Goal: Information Seeking & Learning: Learn about a topic

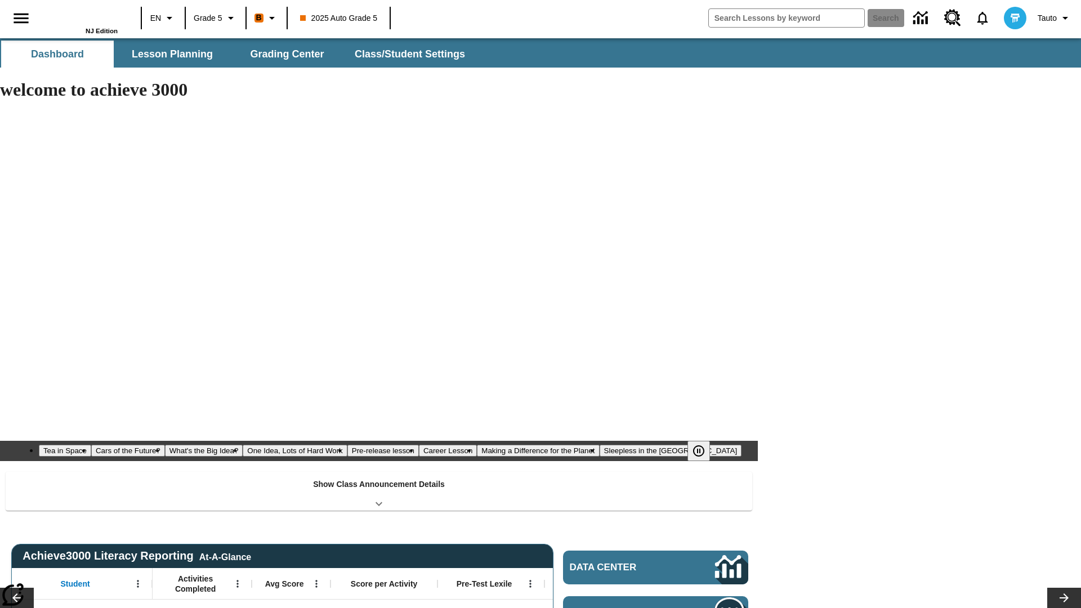
type input "-1"
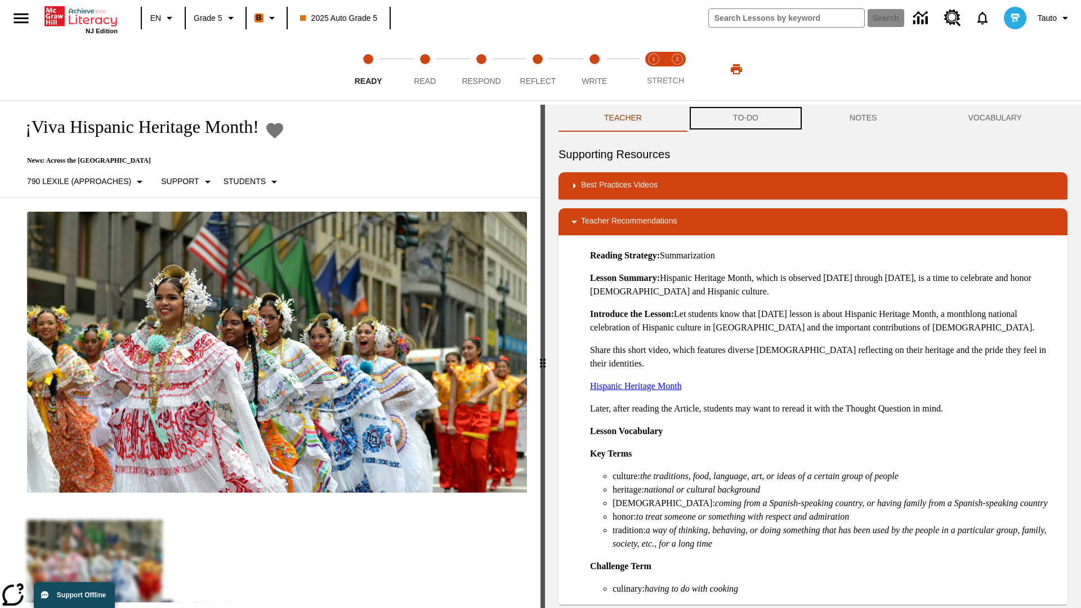
click at [746, 118] on button "TO-DO" at bounding box center [746, 118] width 117 height 27
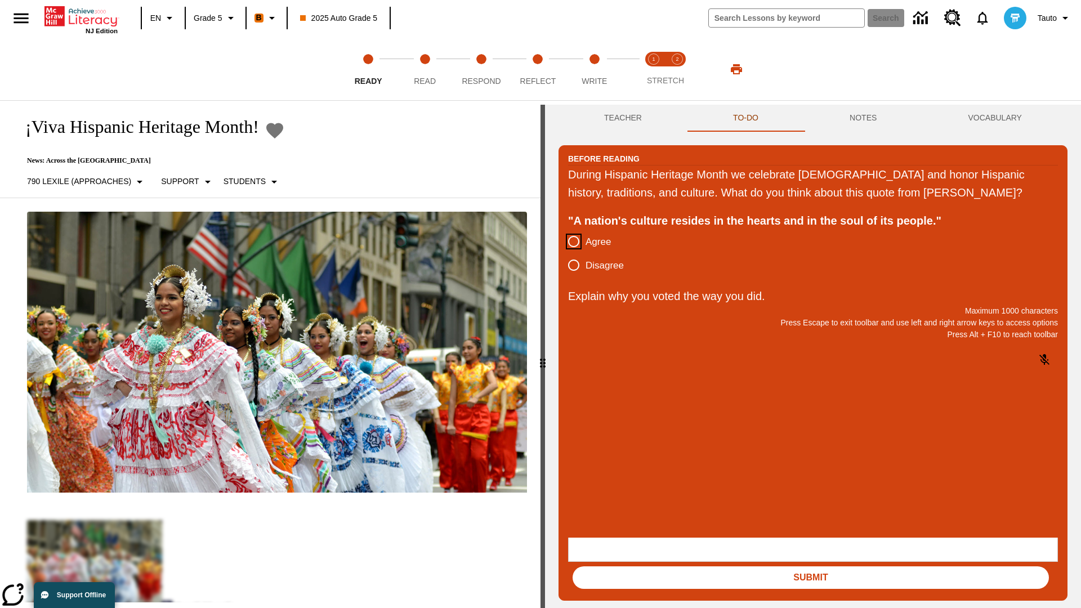
click at [574, 253] on input "Agree" at bounding box center [574, 242] width 24 height 24
radio input "true"
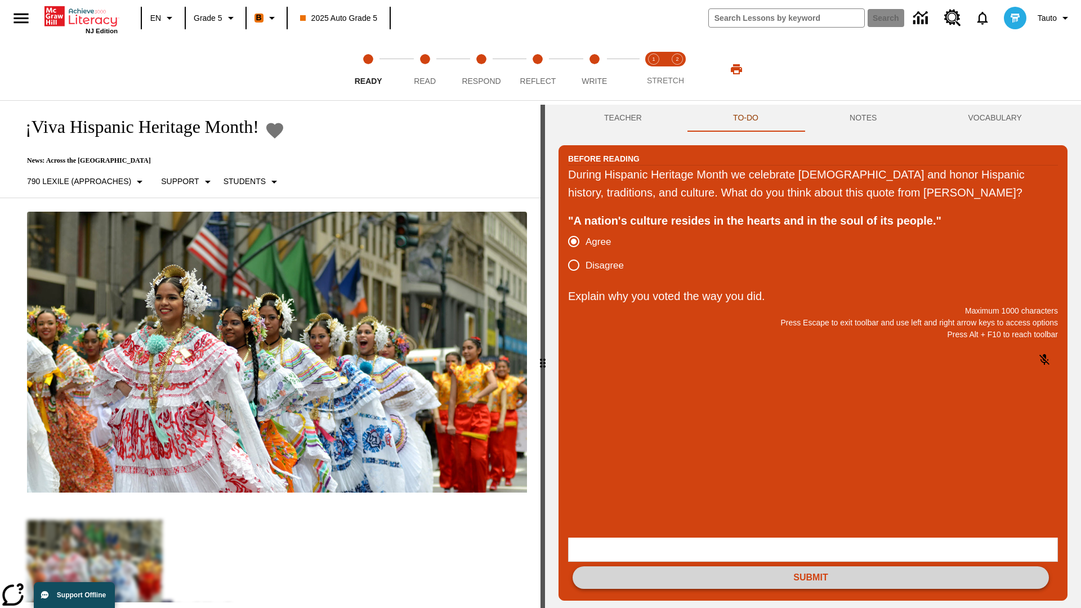
click at [811, 566] on button "Submit" at bounding box center [811, 577] width 476 height 23
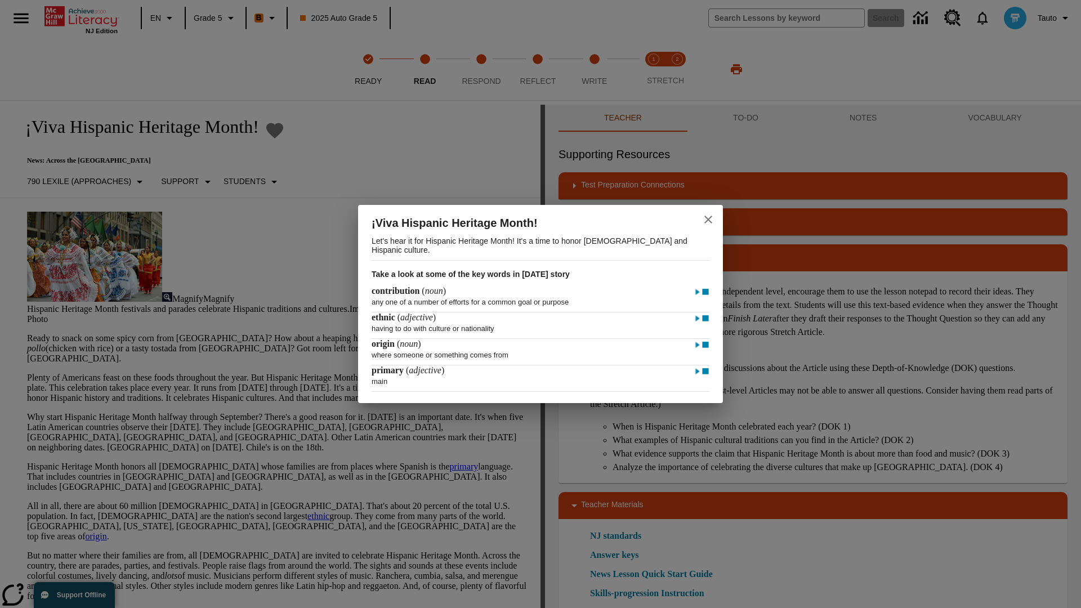
click at [708, 218] on icon "close" at bounding box center [708, 220] width 8 height 8
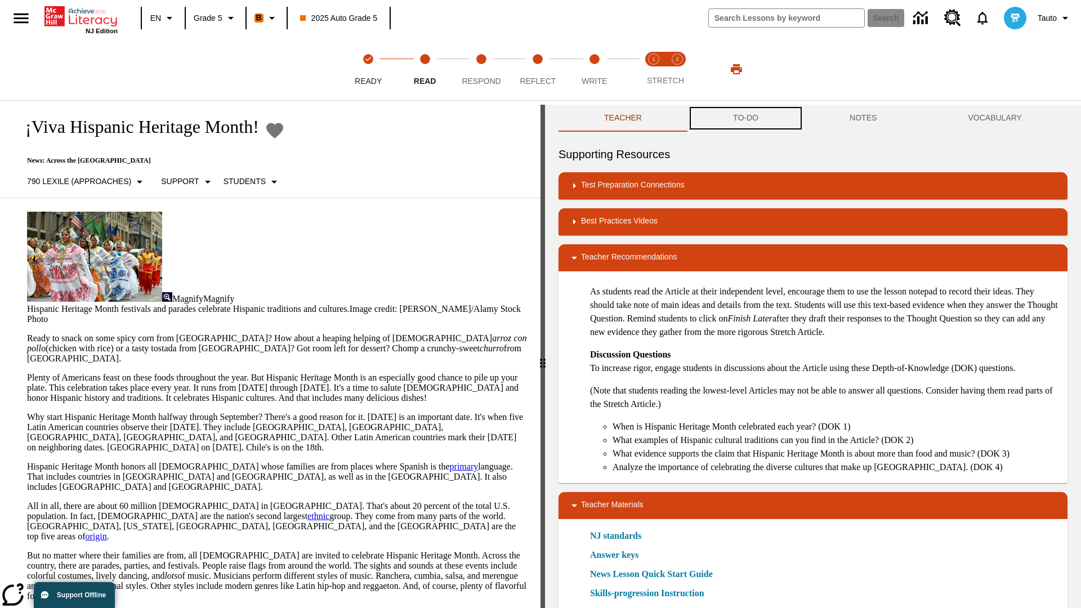
scroll to position [1, 0]
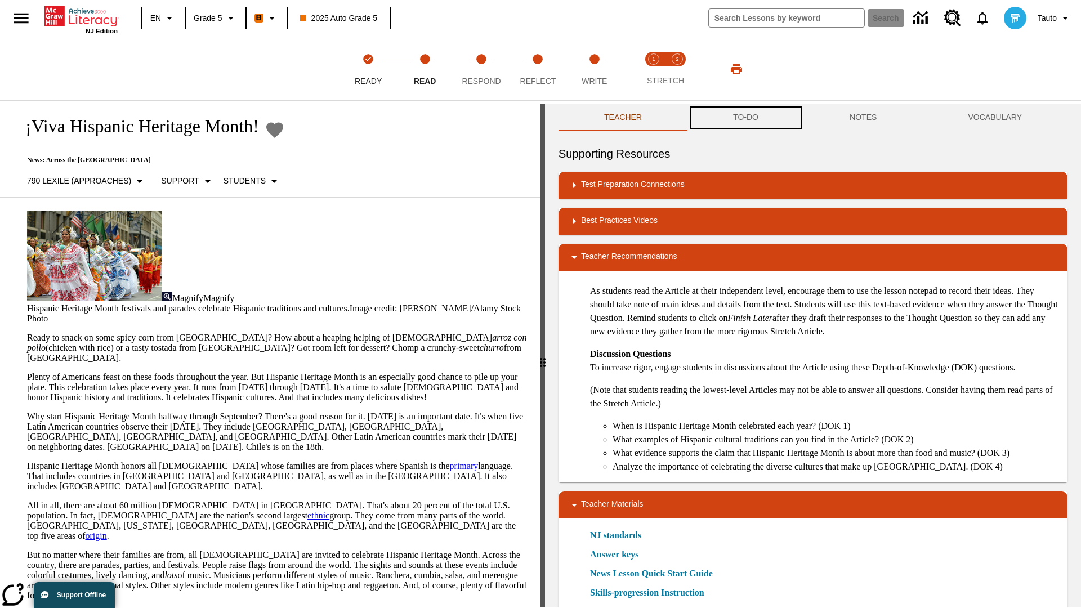
click at [746, 118] on button "TO-DO" at bounding box center [746, 117] width 117 height 27
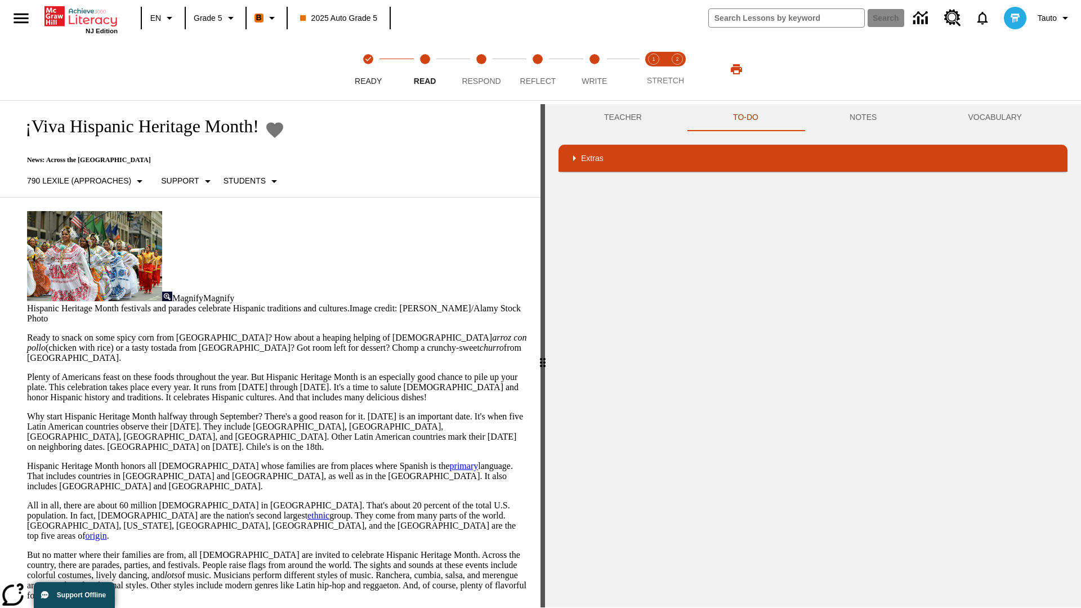
scroll to position [0, 0]
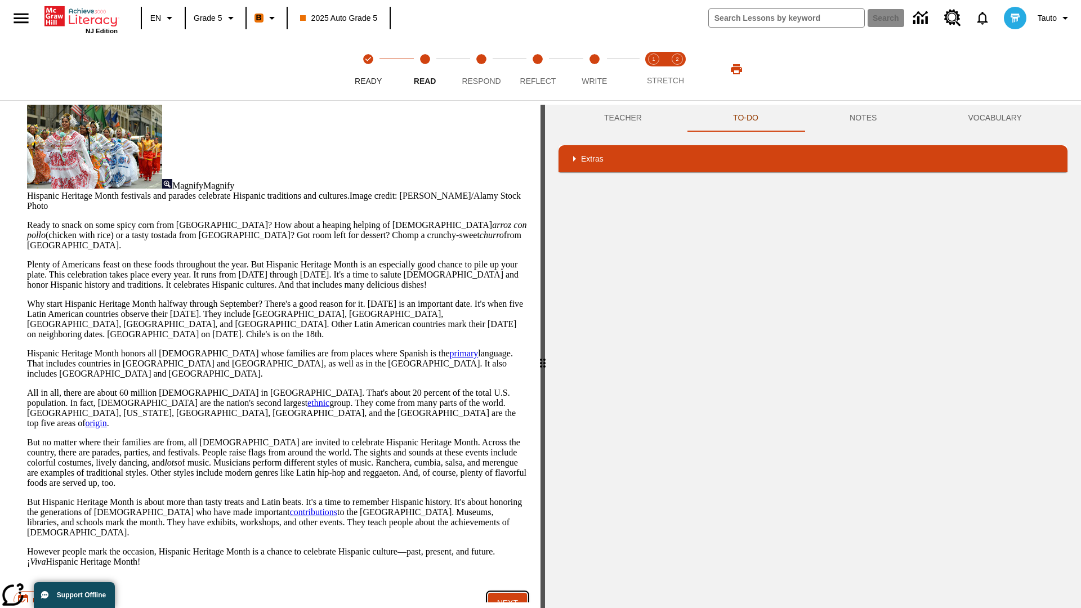
click at [508, 593] on button "Next" at bounding box center [507, 603] width 39 height 21
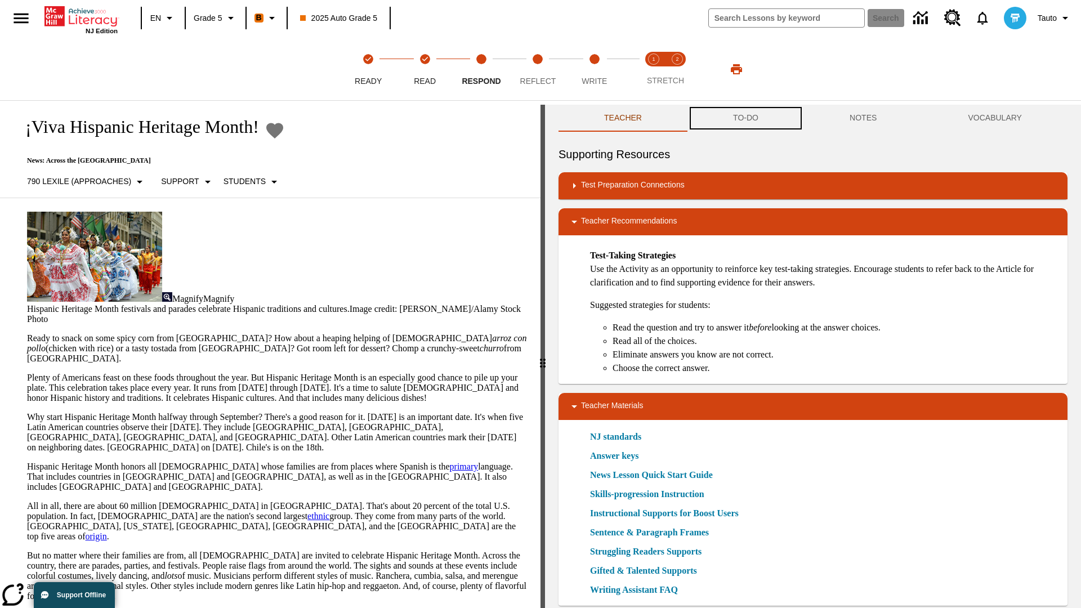
scroll to position [1, 0]
click at [746, 118] on button "TO-DO" at bounding box center [746, 117] width 117 height 27
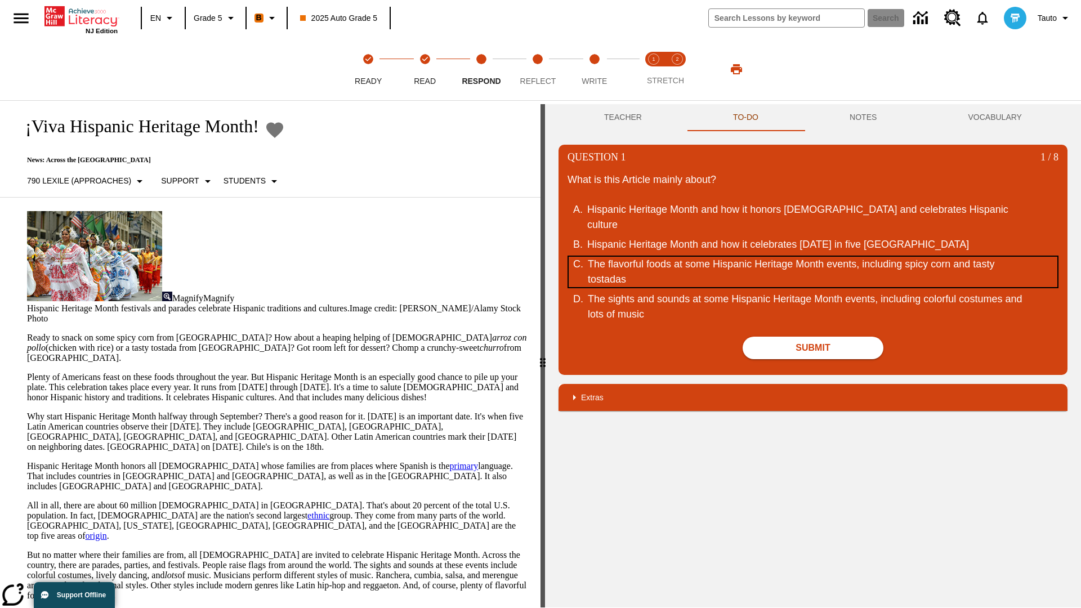
click at [813, 287] on div "The flavorful foods at some Hispanic Heritage Month events, including spicy cor…" at bounding box center [806, 272] width 436 height 30
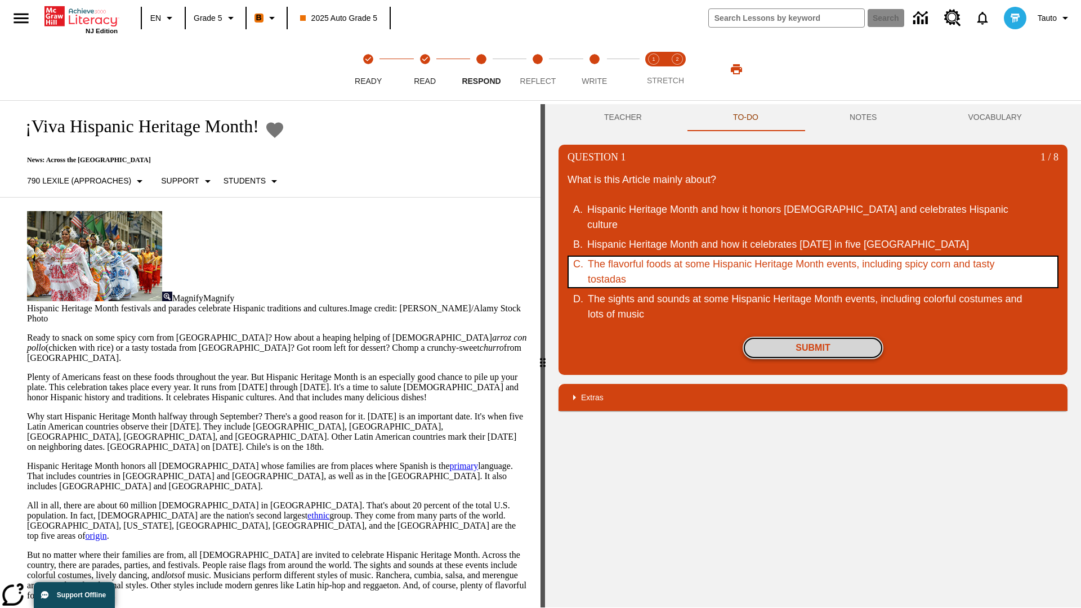
click at [813, 359] on button "Submit" at bounding box center [813, 348] width 141 height 23
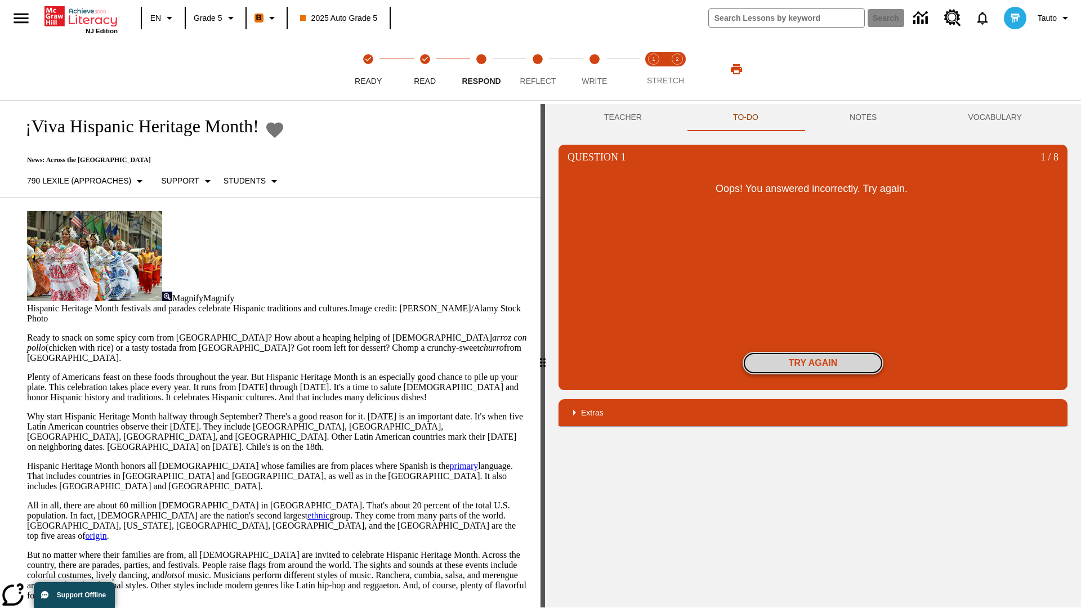
click at [813, 363] on button "Try again" at bounding box center [813, 363] width 141 height 23
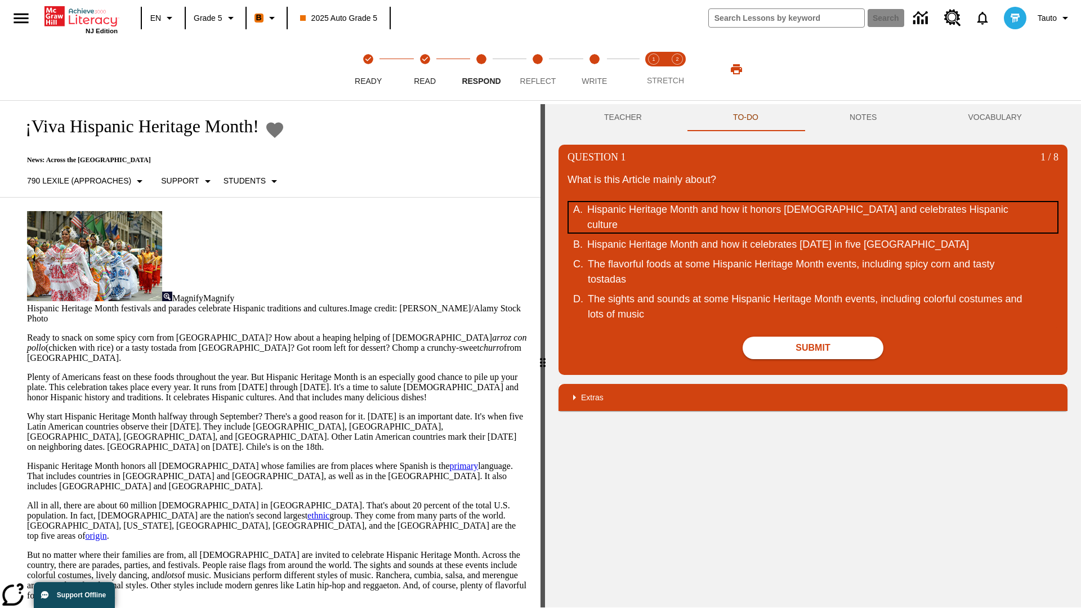
click at [813, 217] on div "Hispanic Heritage Month and how it honors Hispanic Americans and celebrates His…" at bounding box center [805, 217] width 436 height 30
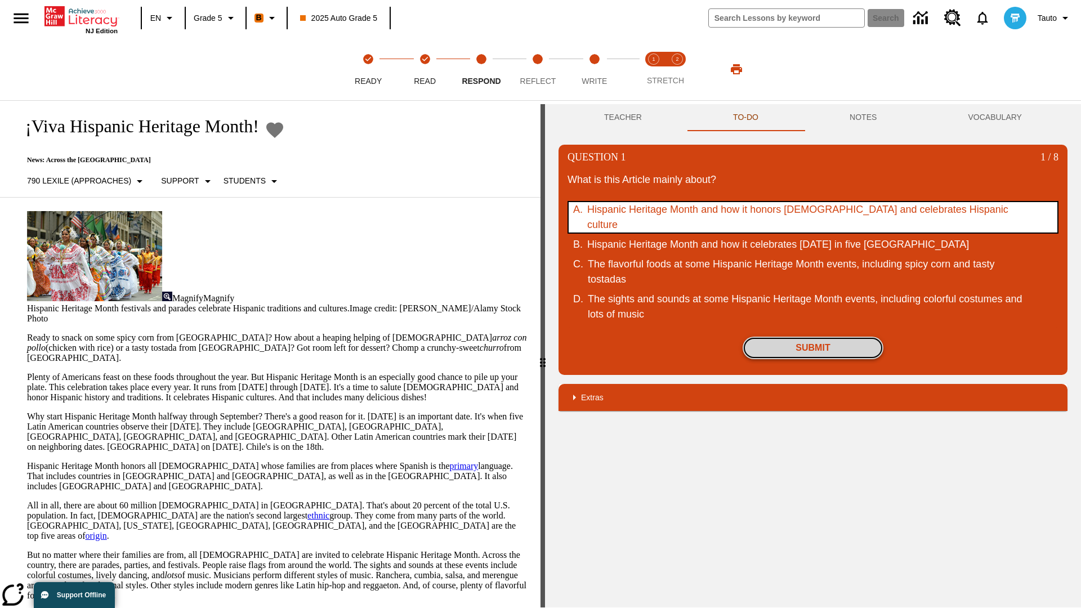
click at [813, 359] on button "Submit" at bounding box center [813, 348] width 141 height 23
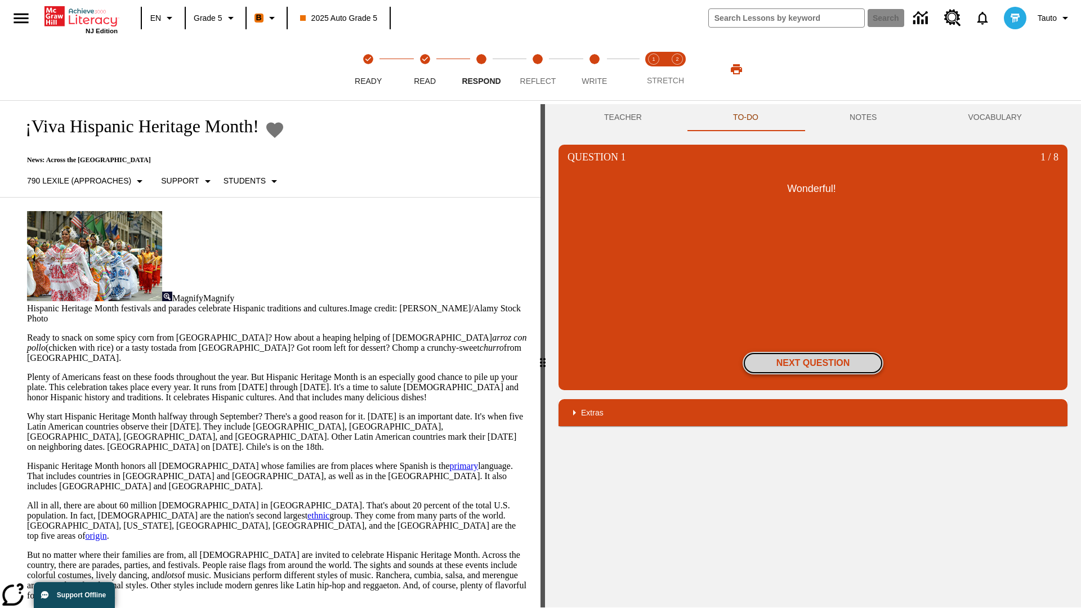
click at [813, 363] on button "Next Question" at bounding box center [813, 363] width 141 height 23
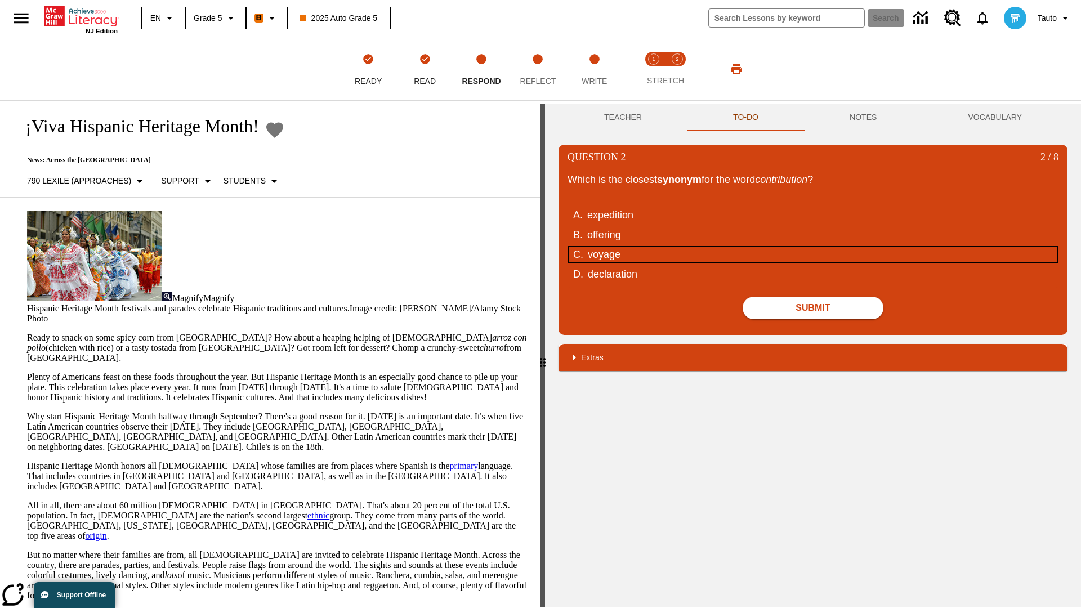
click at [813, 255] on div "voyage" at bounding box center [806, 254] width 436 height 15
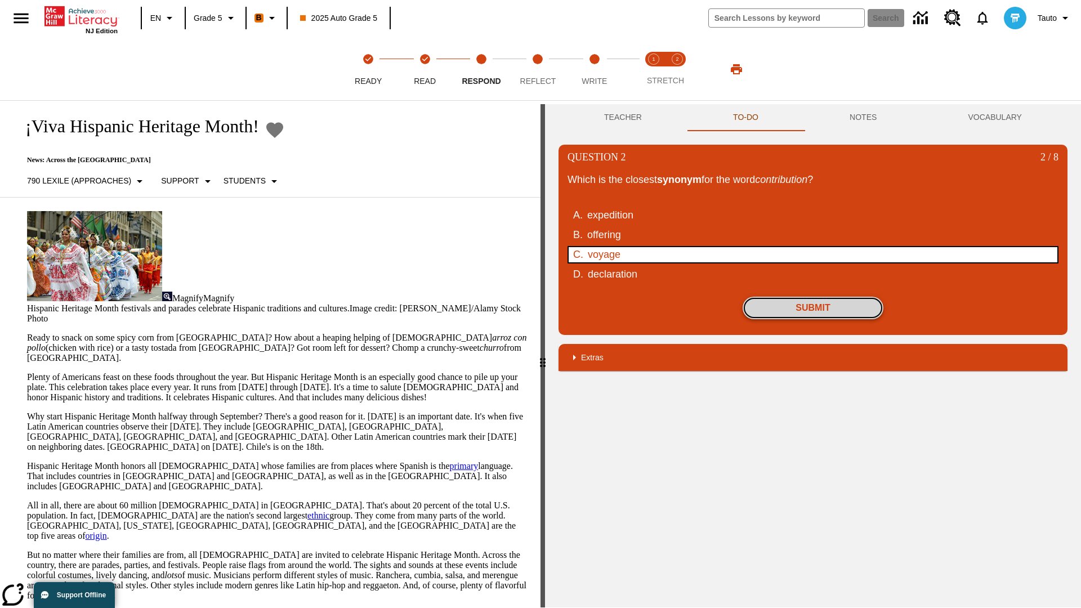
click at [813, 308] on button "Submit" at bounding box center [813, 308] width 141 height 23
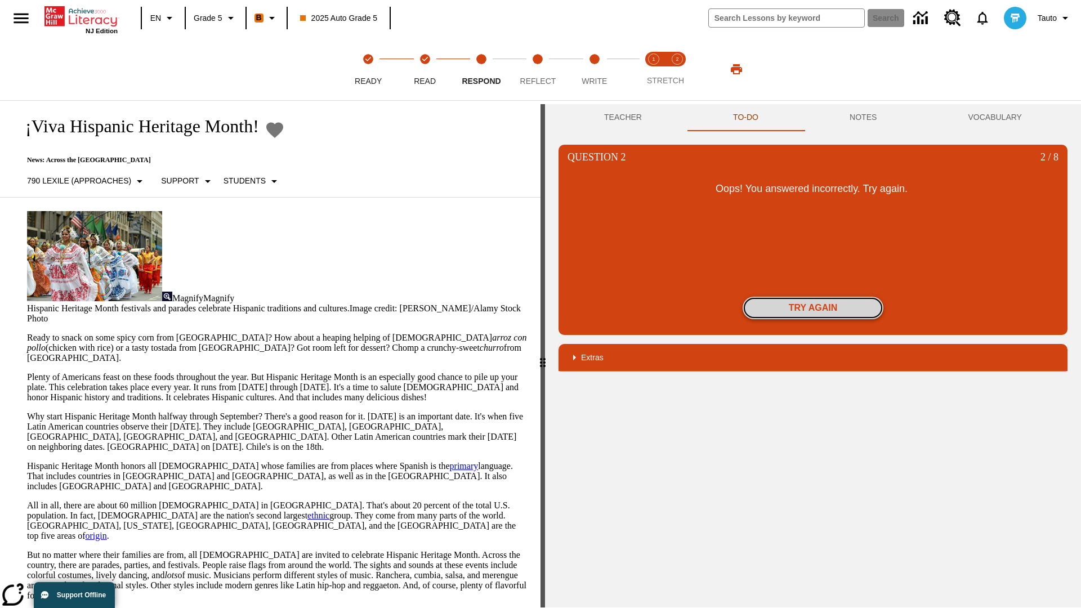
click at [813, 308] on button "Try again" at bounding box center [813, 308] width 141 height 23
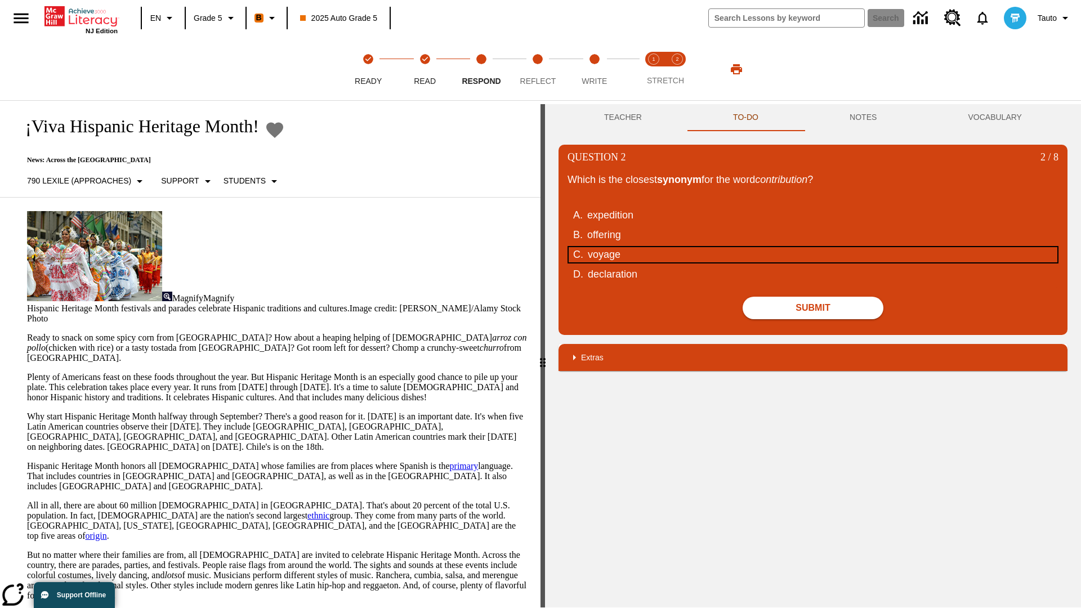
click at [813, 255] on div "voyage" at bounding box center [806, 254] width 436 height 15
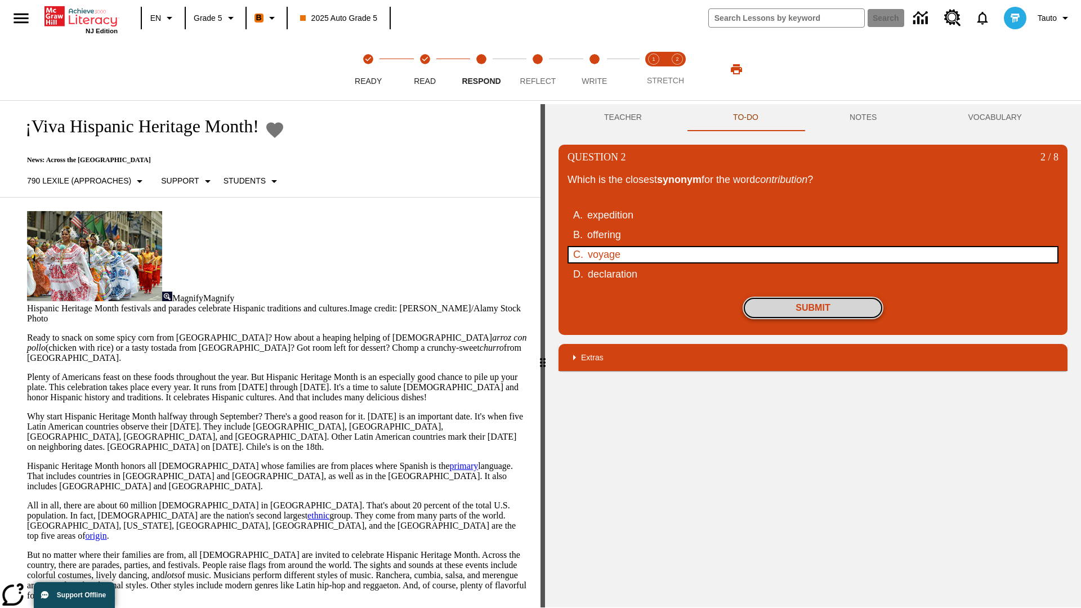
click at [813, 308] on button "Submit" at bounding box center [813, 308] width 141 height 23
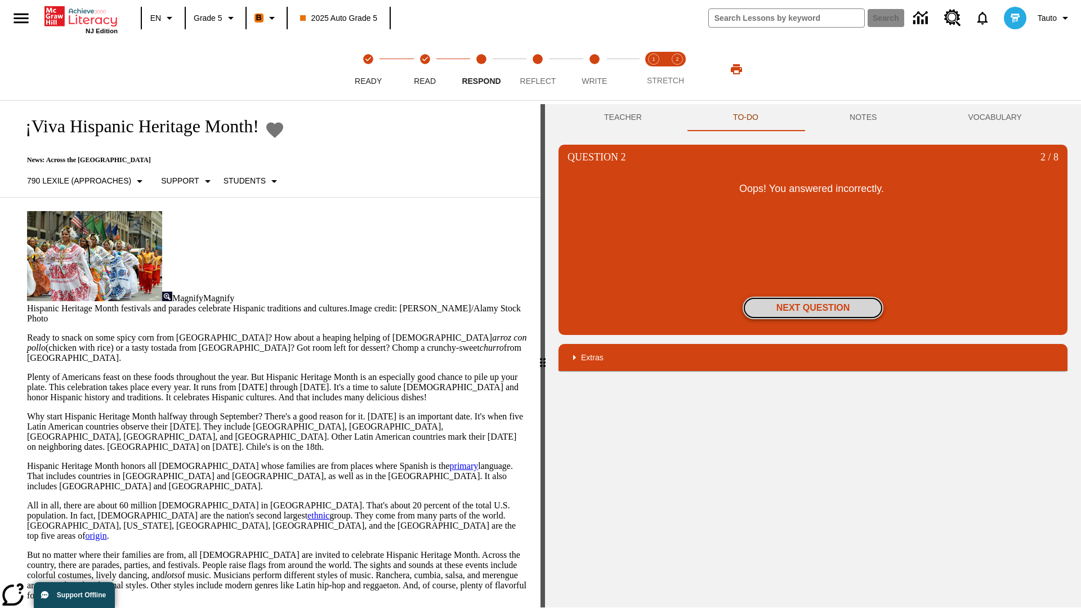
click at [813, 308] on button "Next Question" at bounding box center [813, 308] width 141 height 23
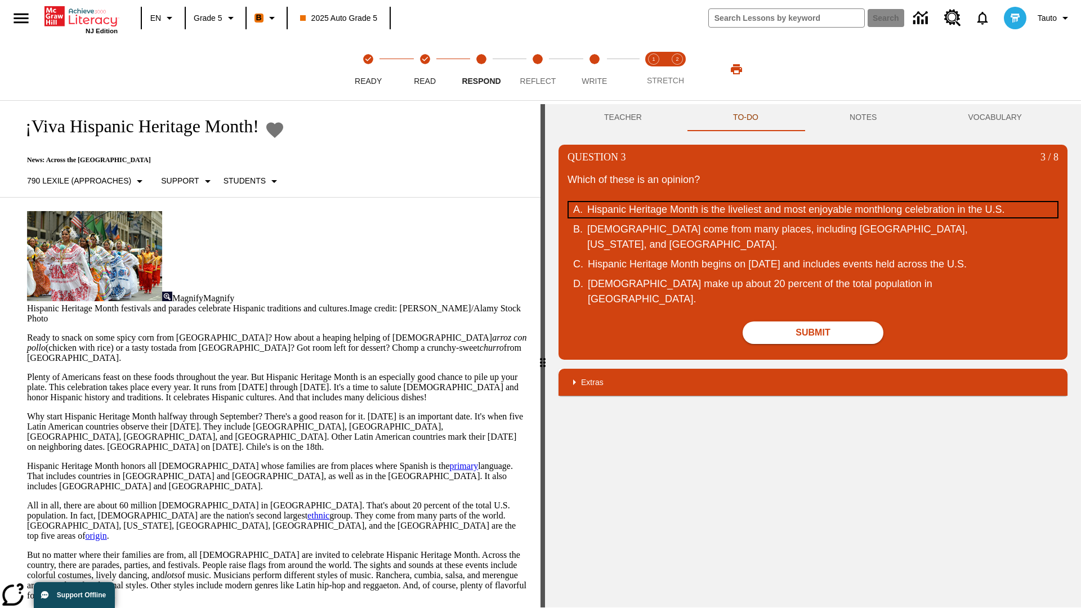
click at [813, 217] on div "Hispanic Heritage Month is the liveliest and most enjoyable monthlong celebrati…" at bounding box center [805, 209] width 436 height 15
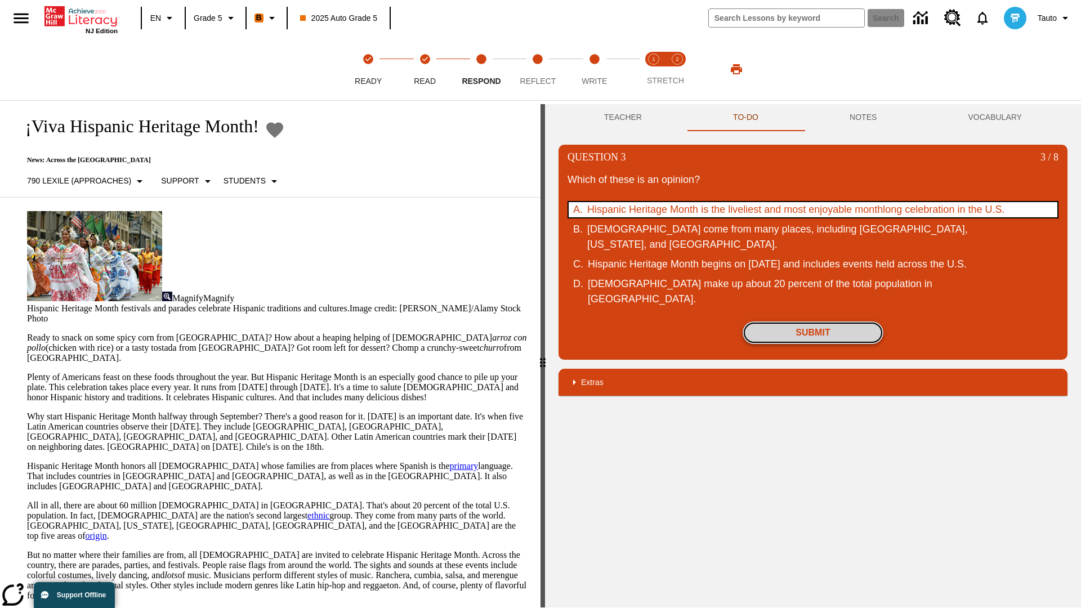
click at [813, 344] on button "Submit" at bounding box center [813, 333] width 141 height 23
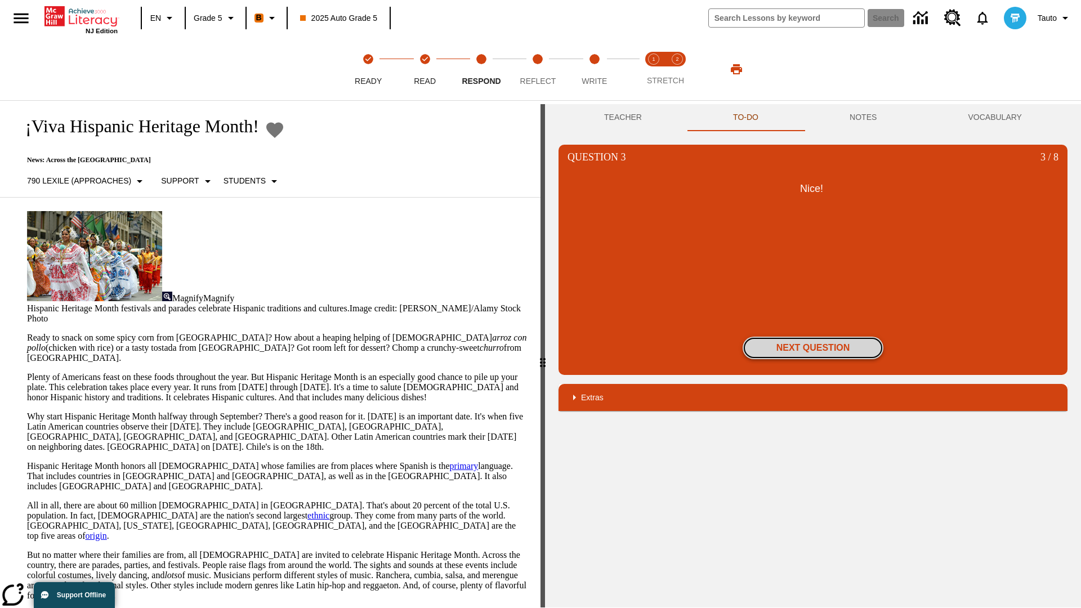
click at [813, 348] on button "Next Question" at bounding box center [813, 348] width 141 height 23
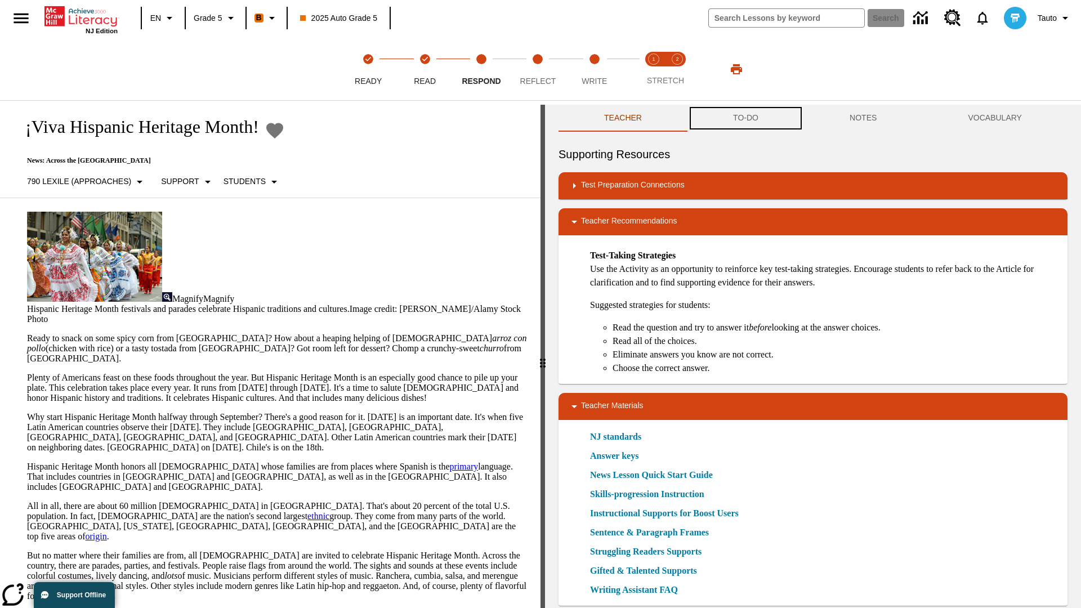
click at [746, 118] on button "TO-DO" at bounding box center [746, 118] width 117 height 27
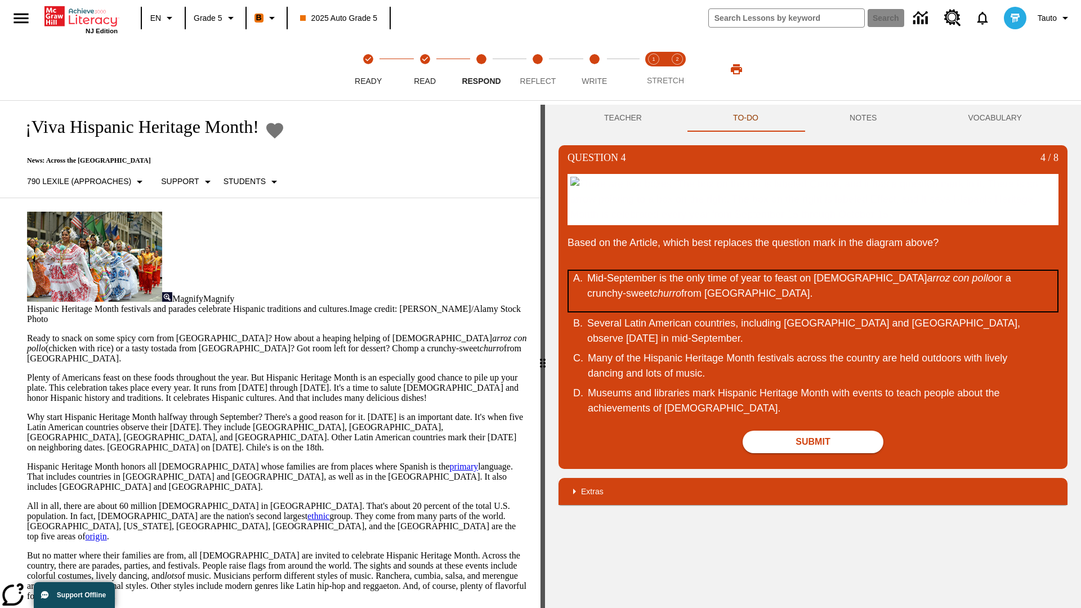
click at [813, 311] on div "Mid-September is the only time of year to feast on Puerto Rican arroz con pollo…" at bounding box center [805, 291] width 436 height 41
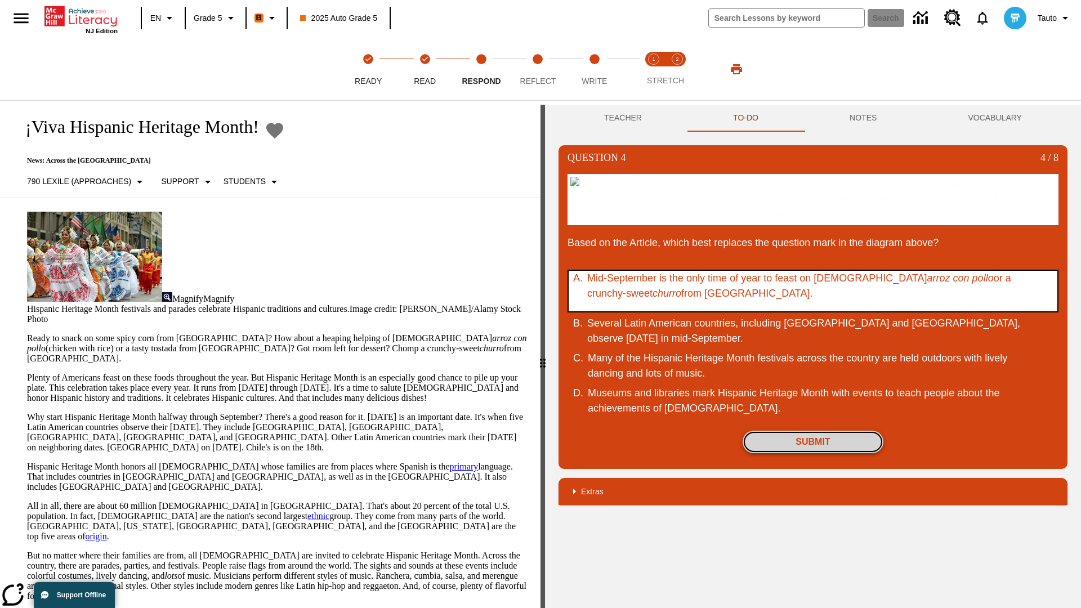
click at [813, 453] on button "Submit" at bounding box center [813, 442] width 141 height 23
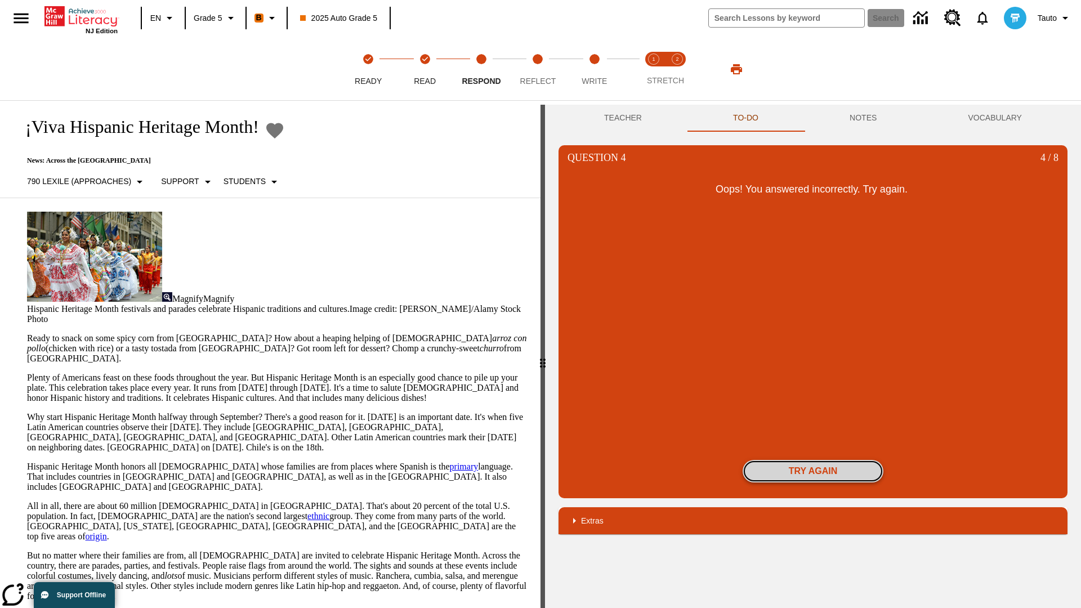
click at [813, 471] on button "Try again" at bounding box center [813, 471] width 141 height 23
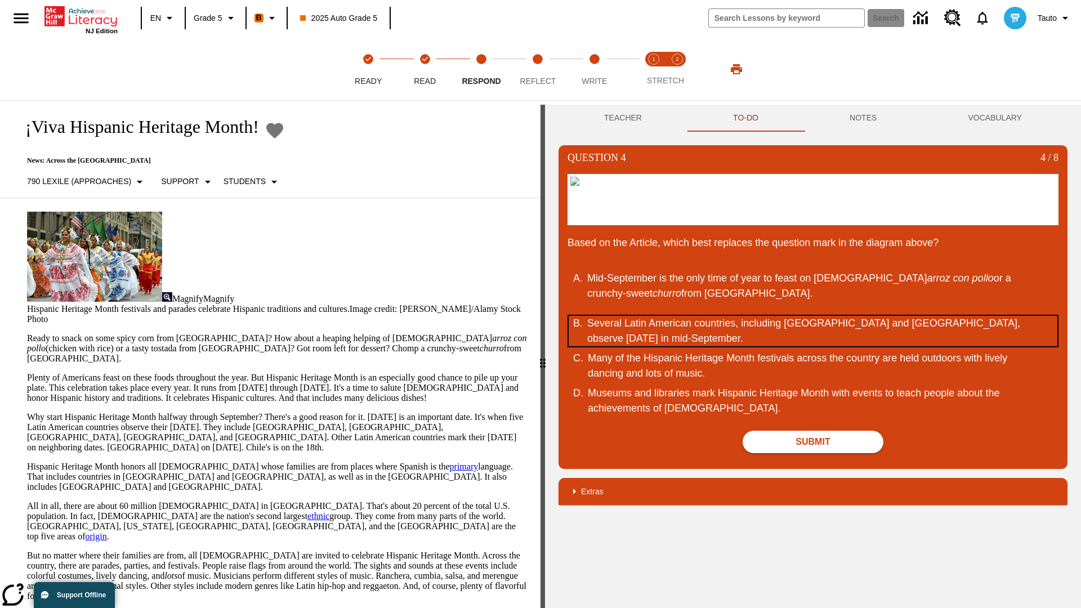
click at [813, 346] on div "Several Latin American countries, including [GEOGRAPHIC_DATA] and [GEOGRAPHIC_D…" at bounding box center [805, 331] width 436 height 30
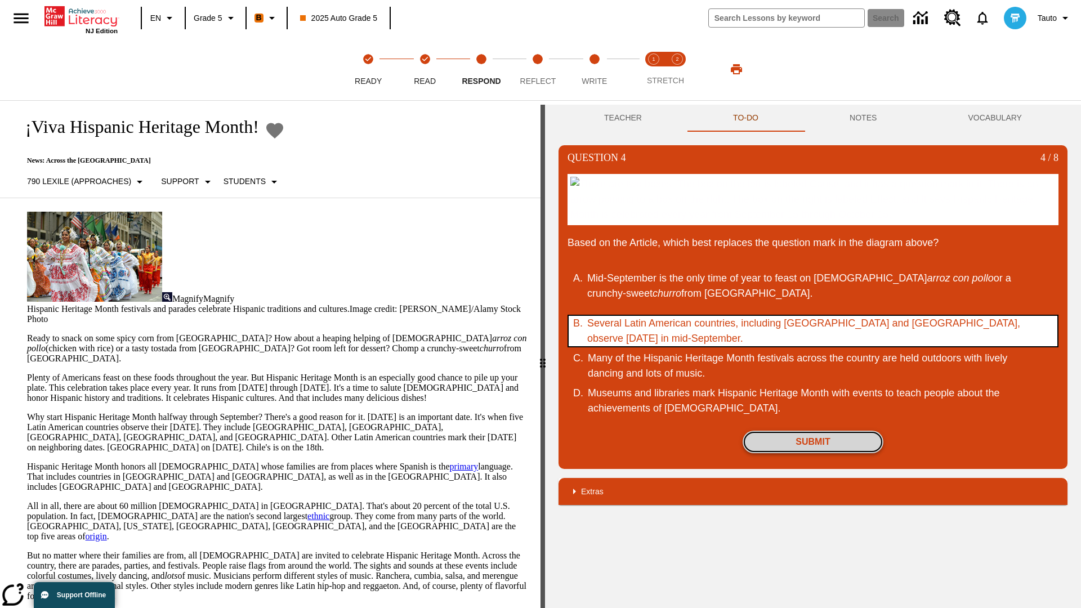
click at [813, 453] on button "Submit" at bounding box center [813, 442] width 141 height 23
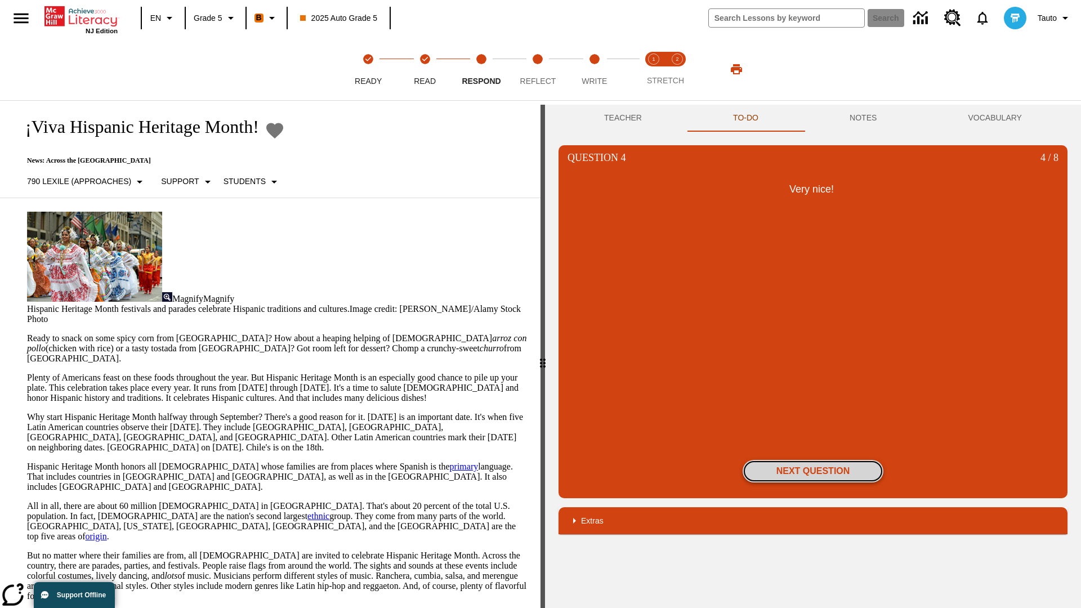
click at [813, 471] on button "Next Question" at bounding box center [813, 471] width 141 height 23
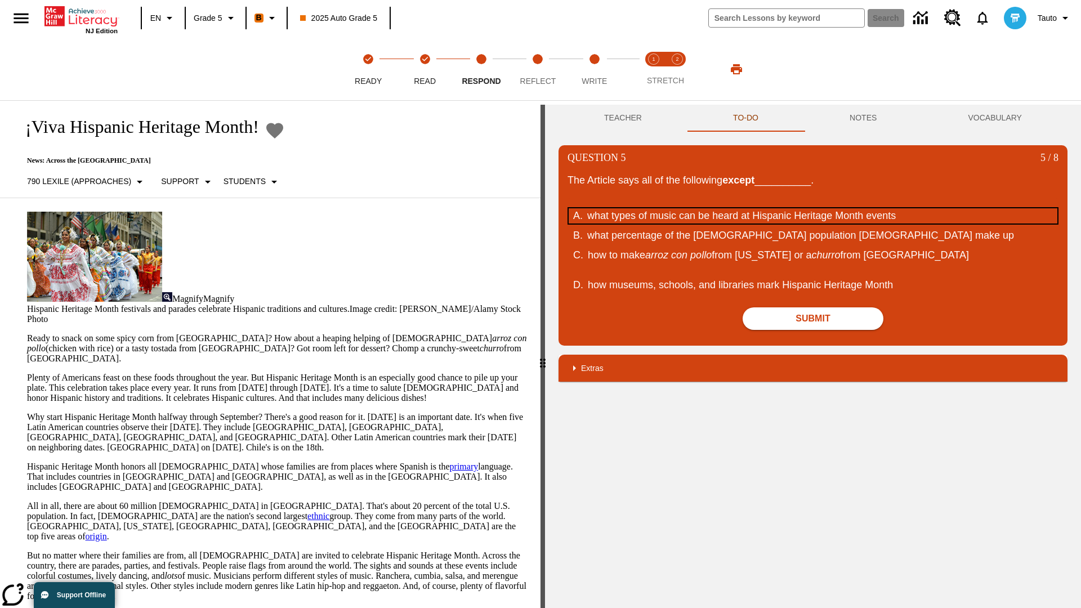
click at [813, 216] on div "what types of music can be heard at Hispanic Heritage Month events" at bounding box center [805, 215] width 436 height 15
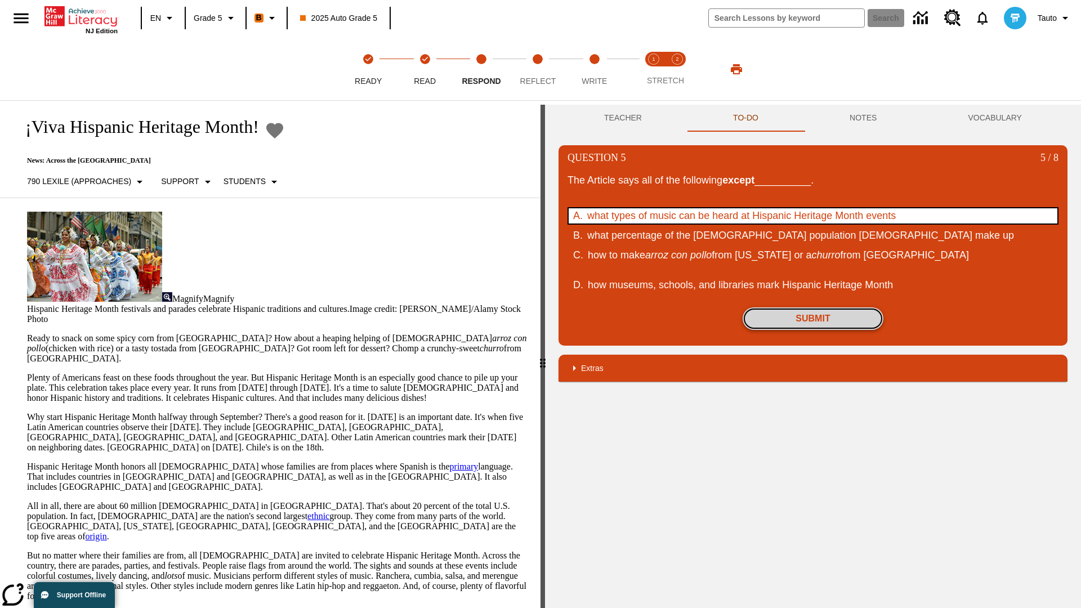
click at [813, 319] on button "Submit" at bounding box center [813, 318] width 141 height 23
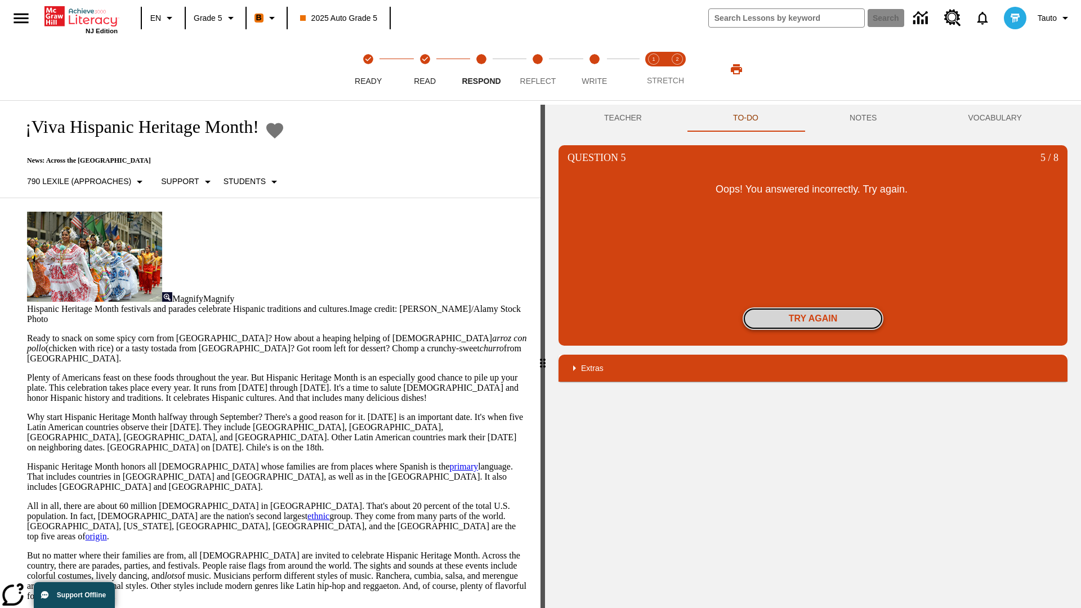
click at [813, 319] on button "Try again" at bounding box center [813, 318] width 141 height 23
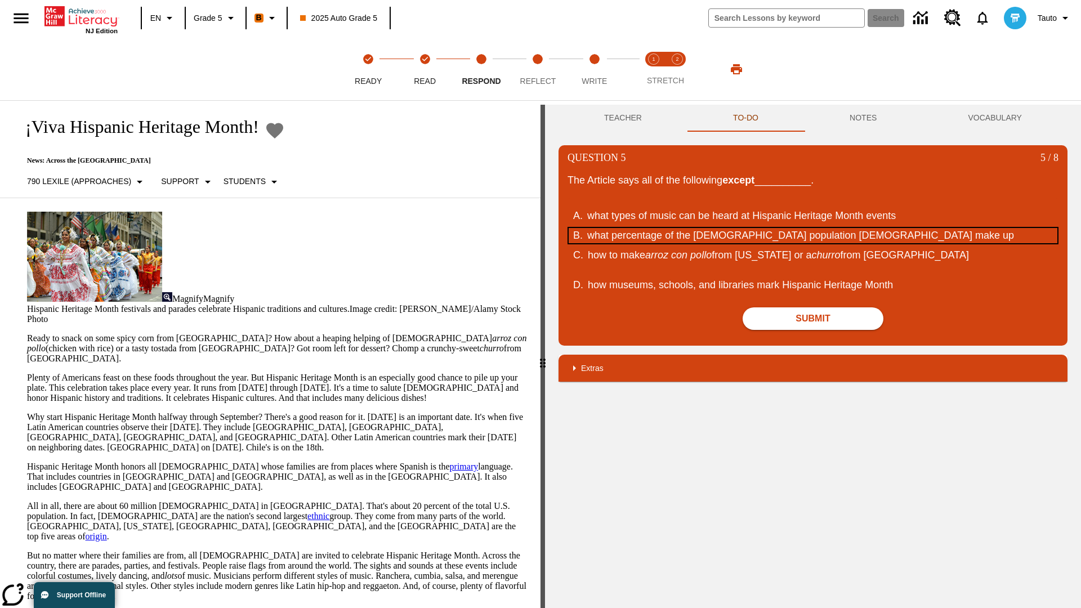
click at [813, 235] on div "what percentage of the [DEMOGRAPHIC_DATA] population [DEMOGRAPHIC_DATA] make up" at bounding box center [805, 235] width 436 height 15
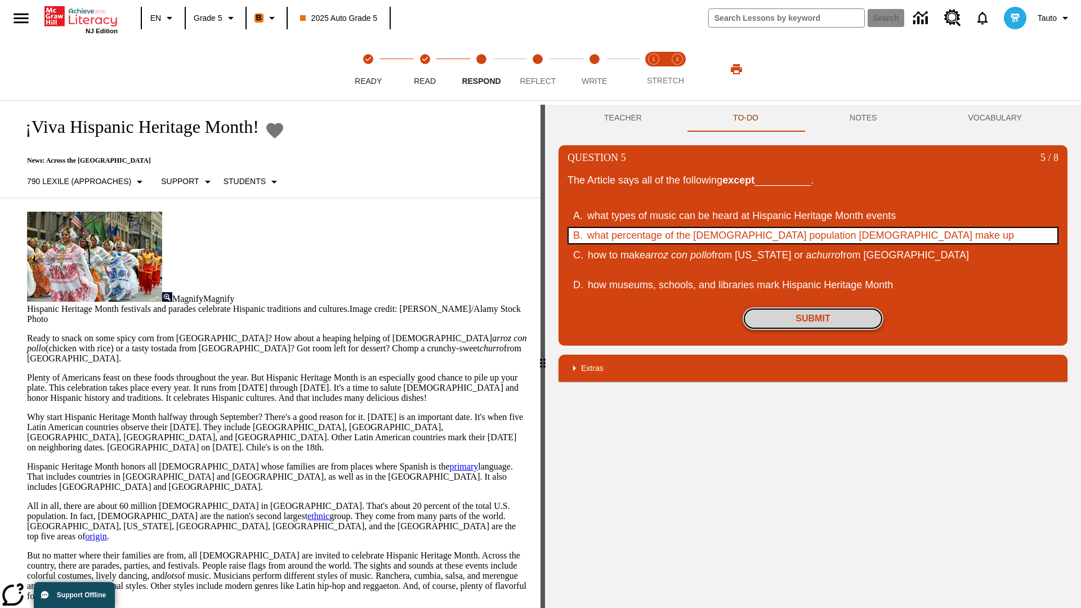
click at [813, 319] on button "Submit" at bounding box center [813, 318] width 141 height 23
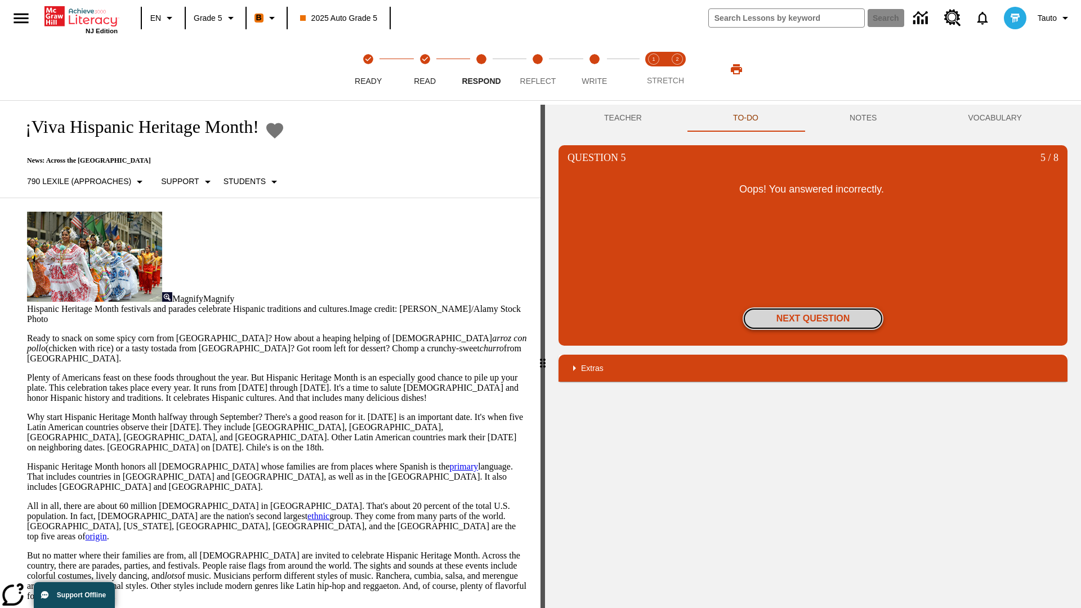
click at [813, 319] on button "Next Question" at bounding box center [813, 318] width 141 height 23
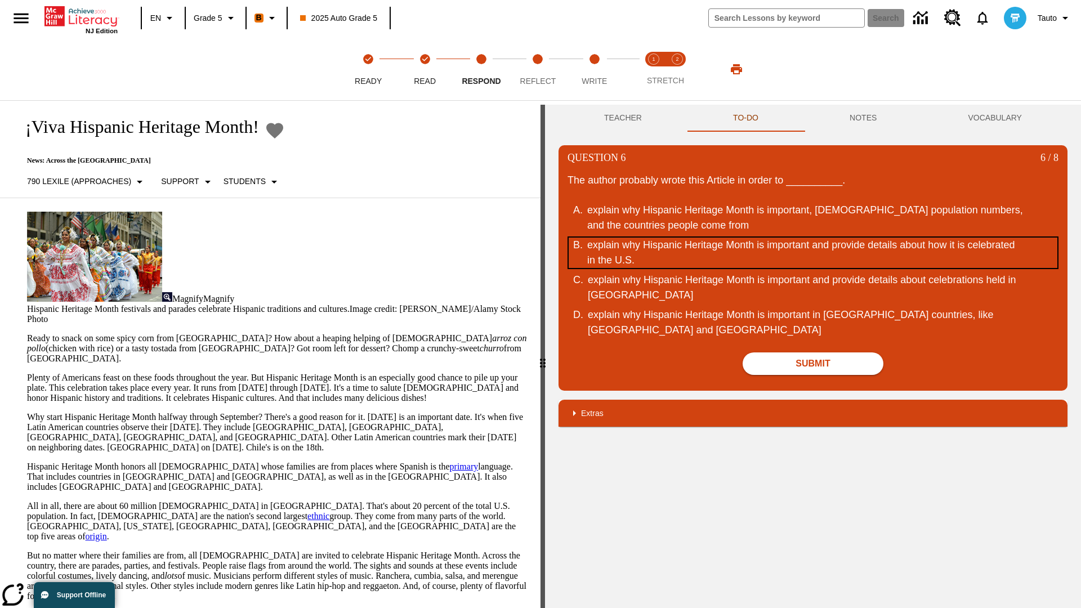
click at [813, 253] on div "explain why Hispanic Heritage Month is important and provide details about how …" at bounding box center [805, 253] width 436 height 30
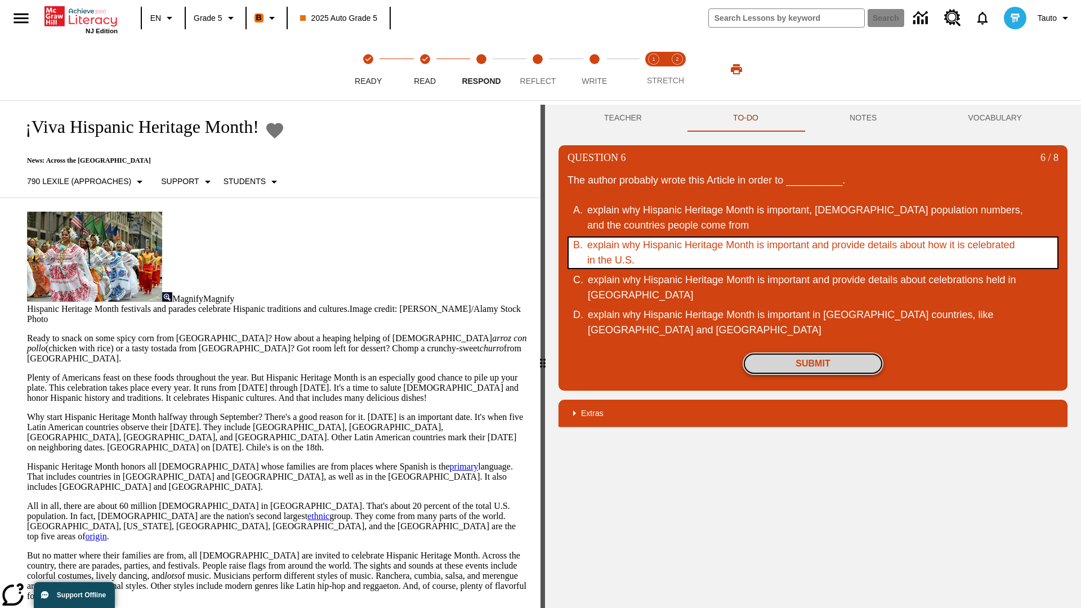
click at [813, 364] on button "Submit" at bounding box center [813, 364] width 141 height 23
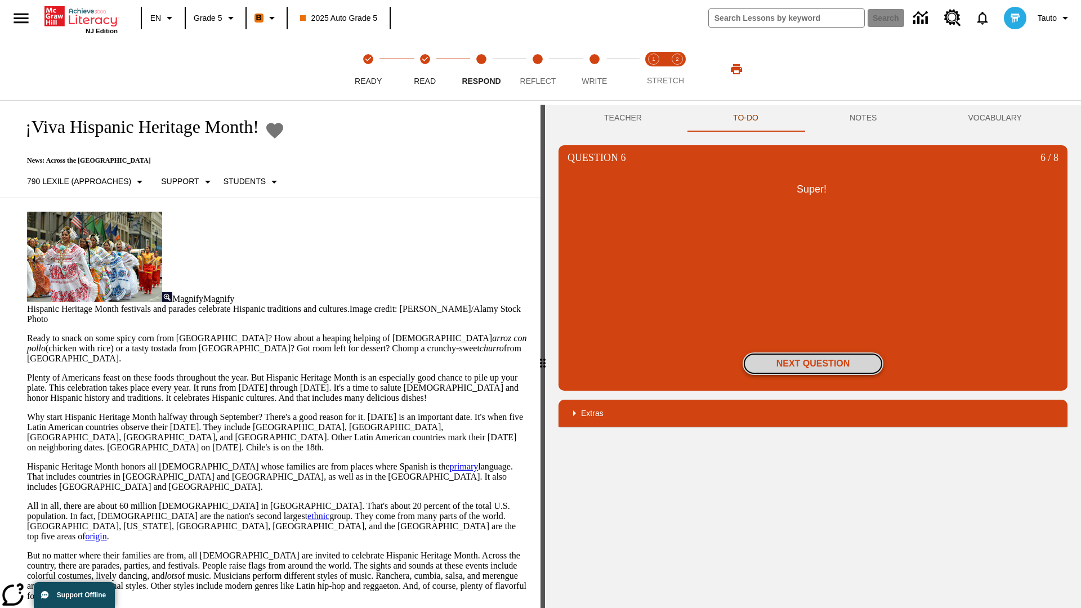
click at [813, 364] on button "Next Question" at bounding box center [813, 364] width 141 height 23
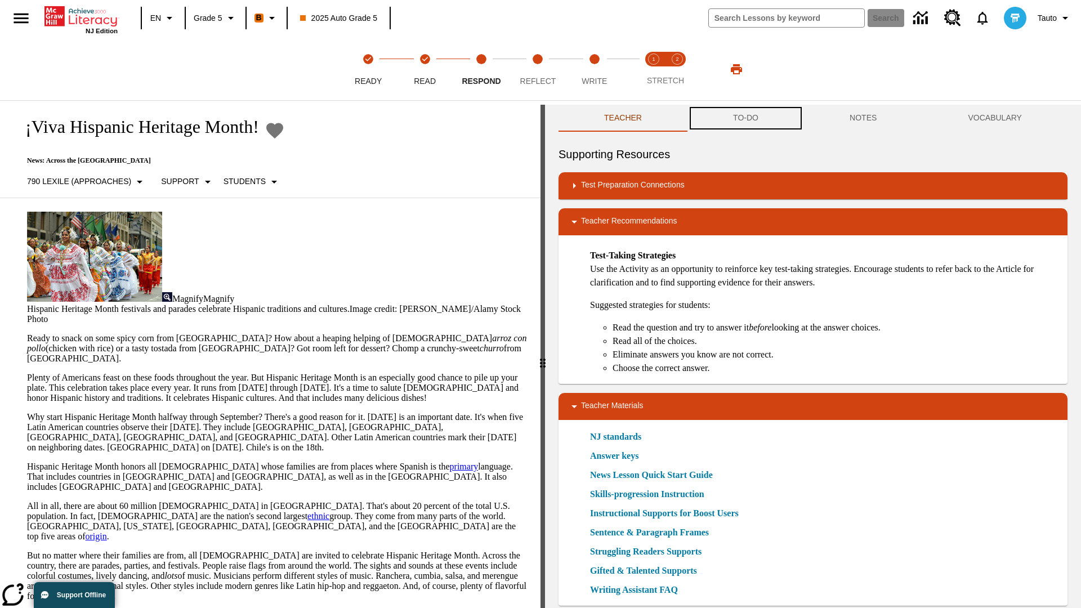
click at [746, 118] on button "TO-DO" at bounding box center [746, 118] width 117 height 27
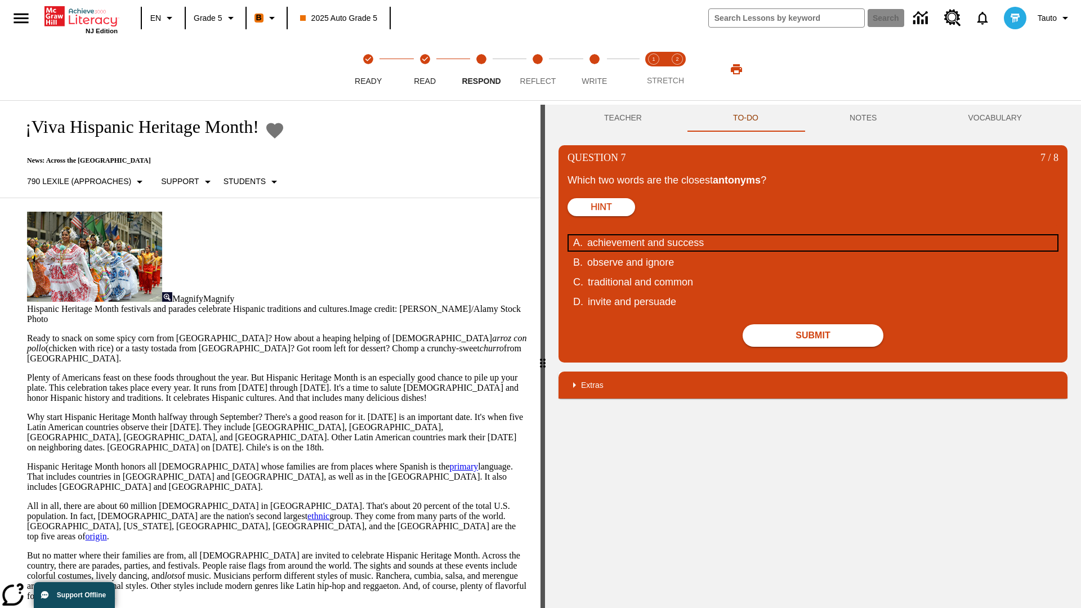
click at [813, 243] on div "achievement and success" at bounding box center [805, 242] width 436 height 15
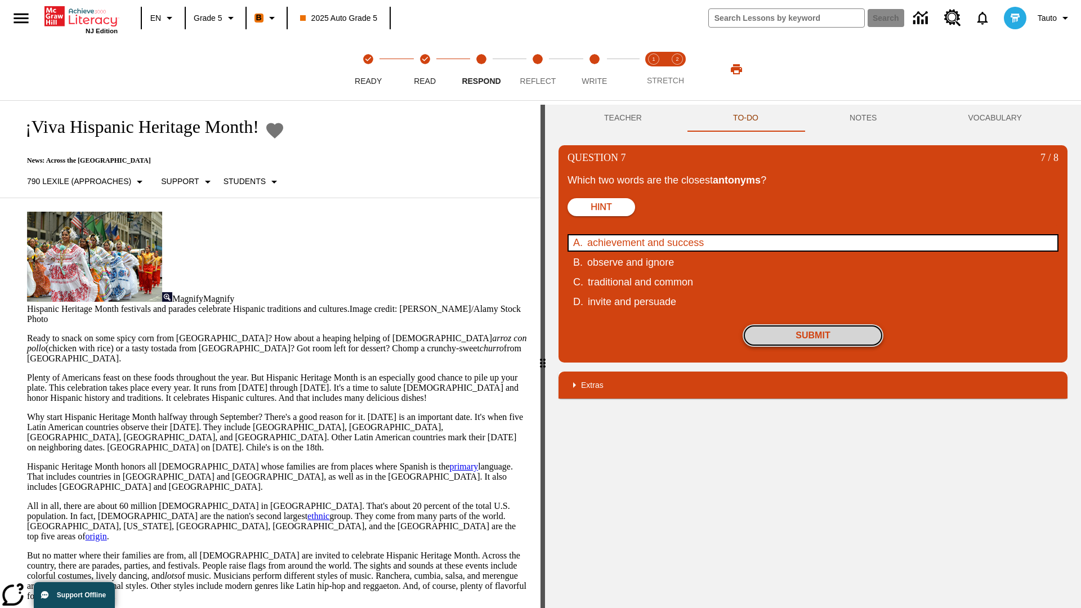
click at [813, 336] on button "Submit" at bounding box center [813, 335] width 141 height 23
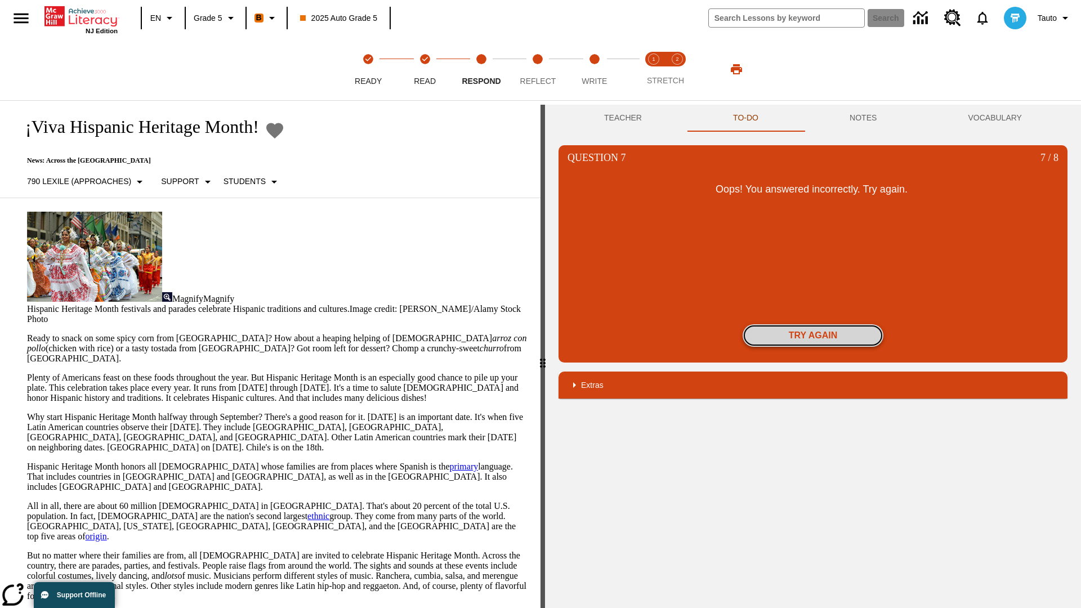
click at [813, 336] on button "Try again" at bounding box center [813, 335] width 141 height 23
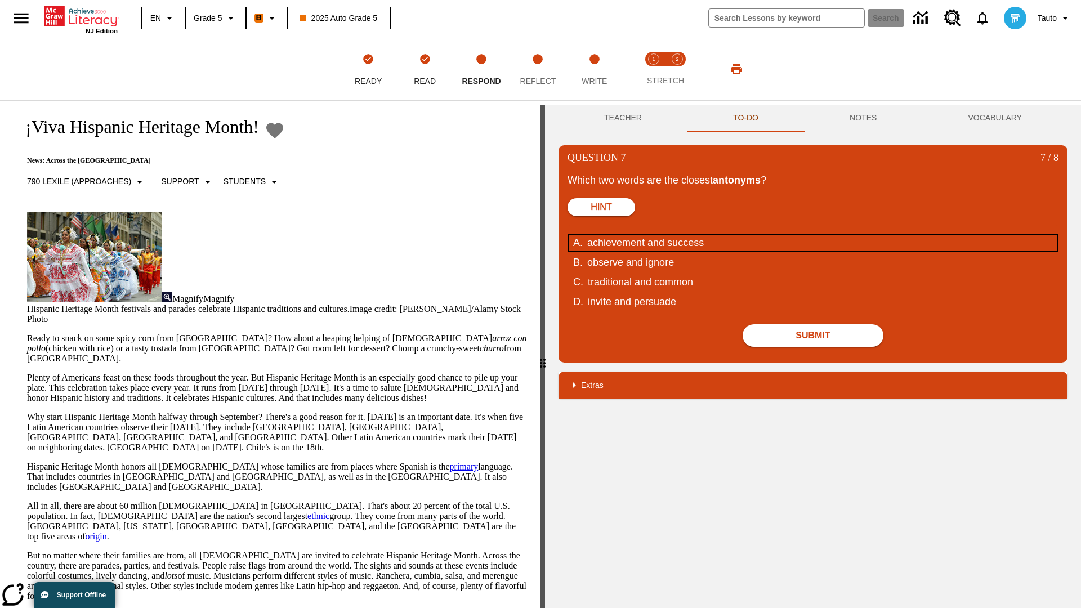
click at [813, 243] on div "achievement and success" at bounding box center [805, 242] width 436 height 15
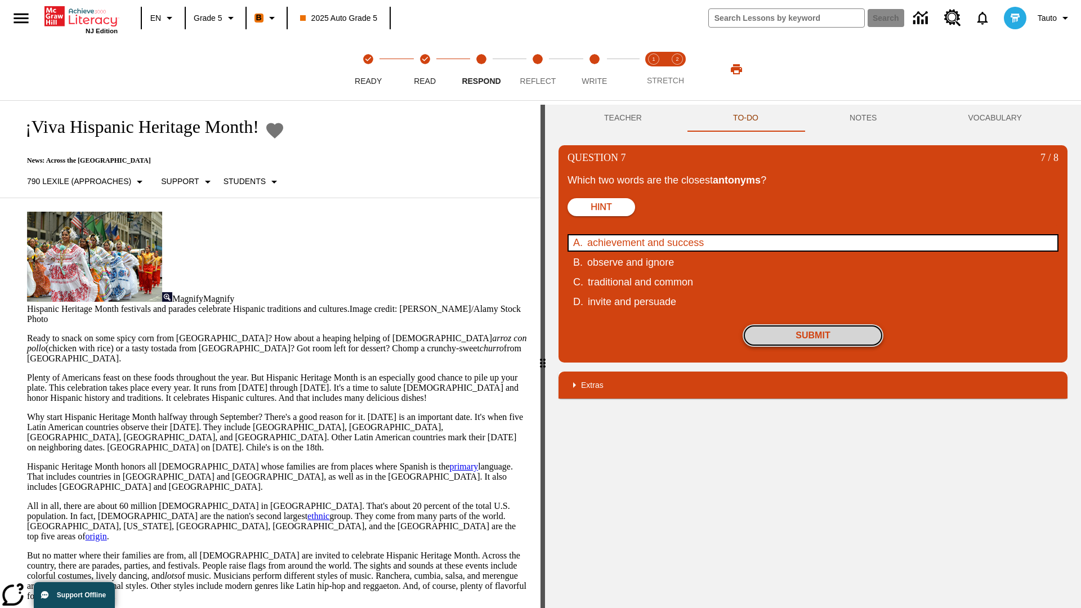
click at [813, 336] on button "Submit" at bounding box center [813, 335] width 141 height 23
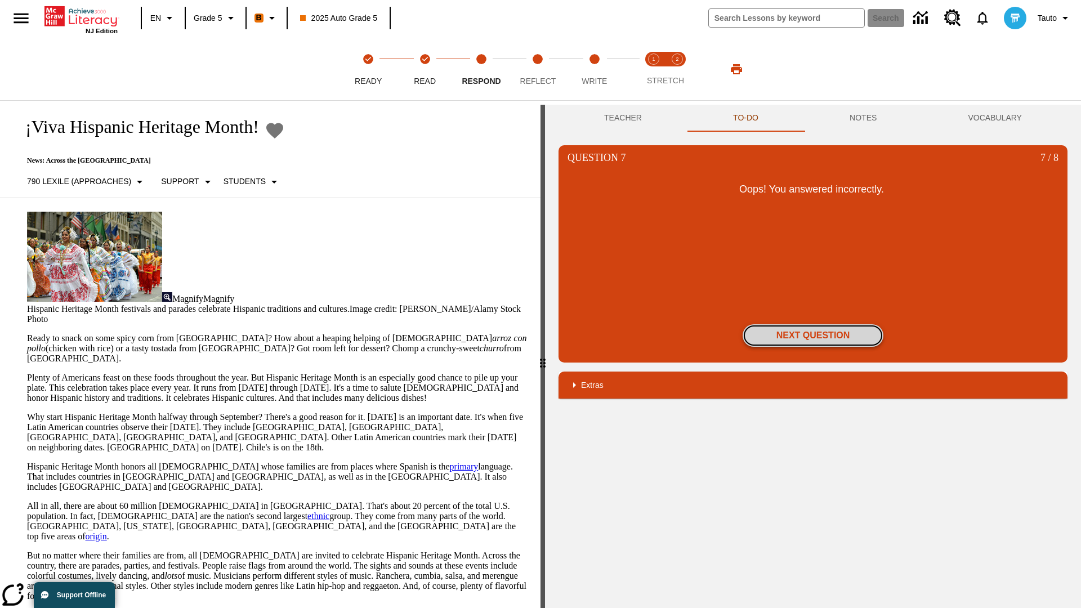
click at [813, 336] on button "Next Question" at bounding box center [813, 335] width 141 height 23
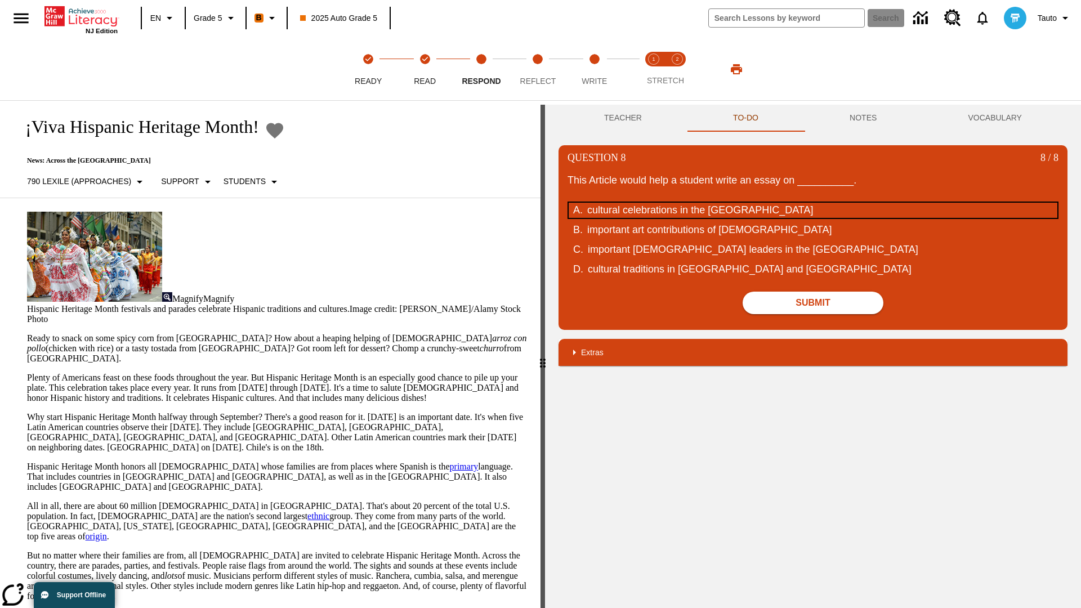
click at [813, 210] on div "cultural celebrations in the United States" at bounding box center [805, 210] width 436 height 15
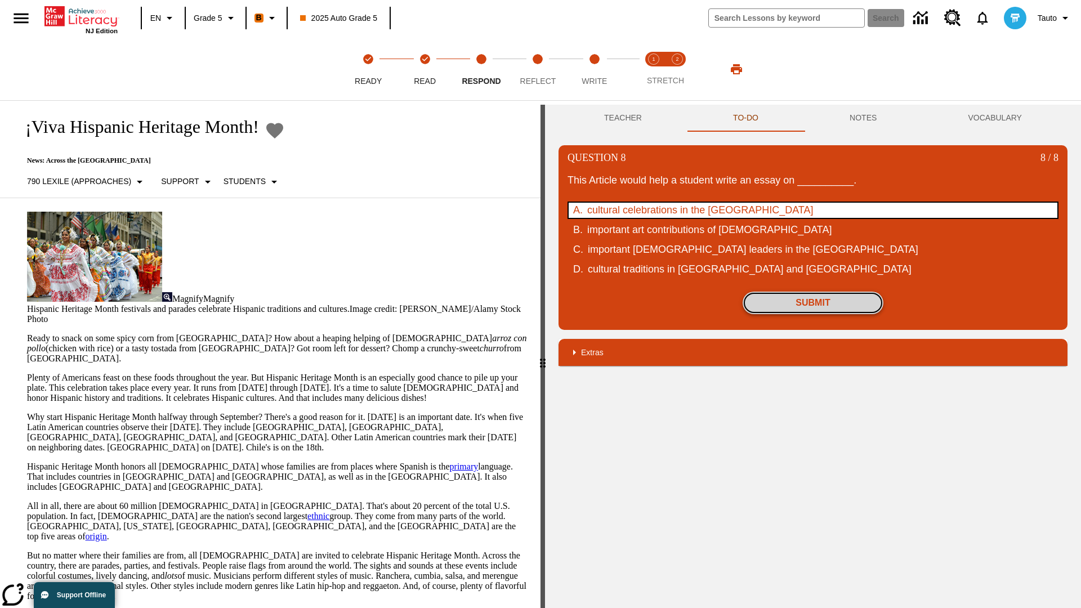
click at [813, 303] on button "Submit" at bounding box center [813, 303] width 141 height 23
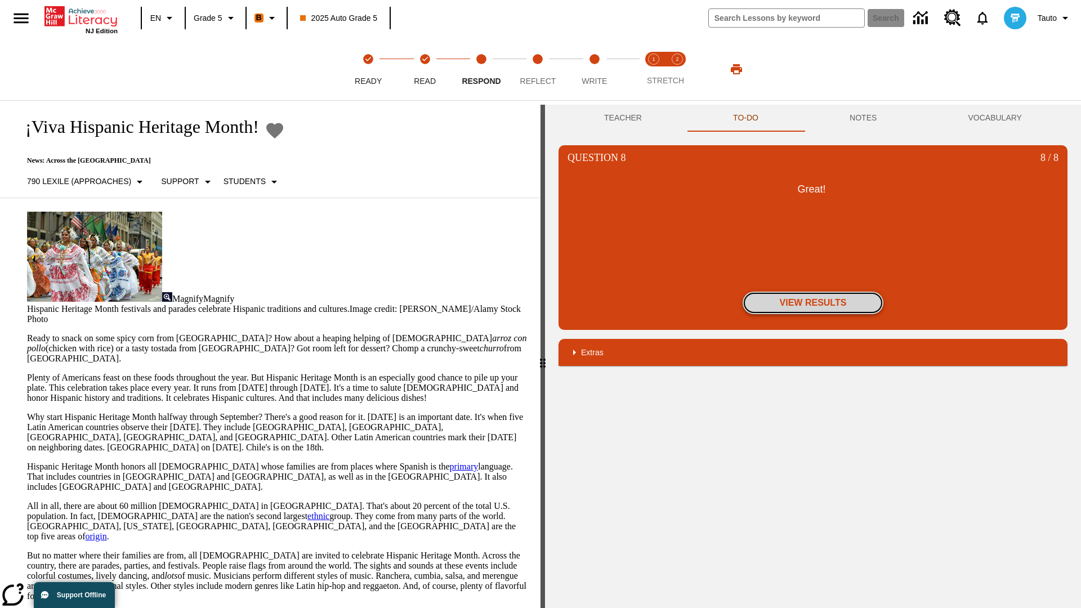
click at [813, 303] on button "View Results" at bounding box center [813, 303] width 141 height 23
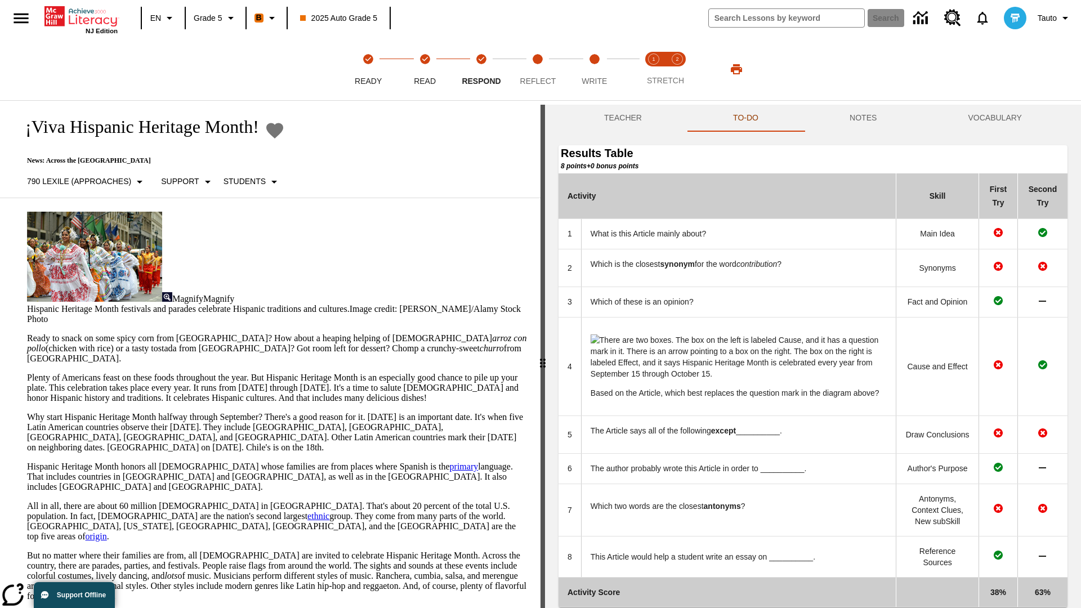
scroll to position [117, 0]
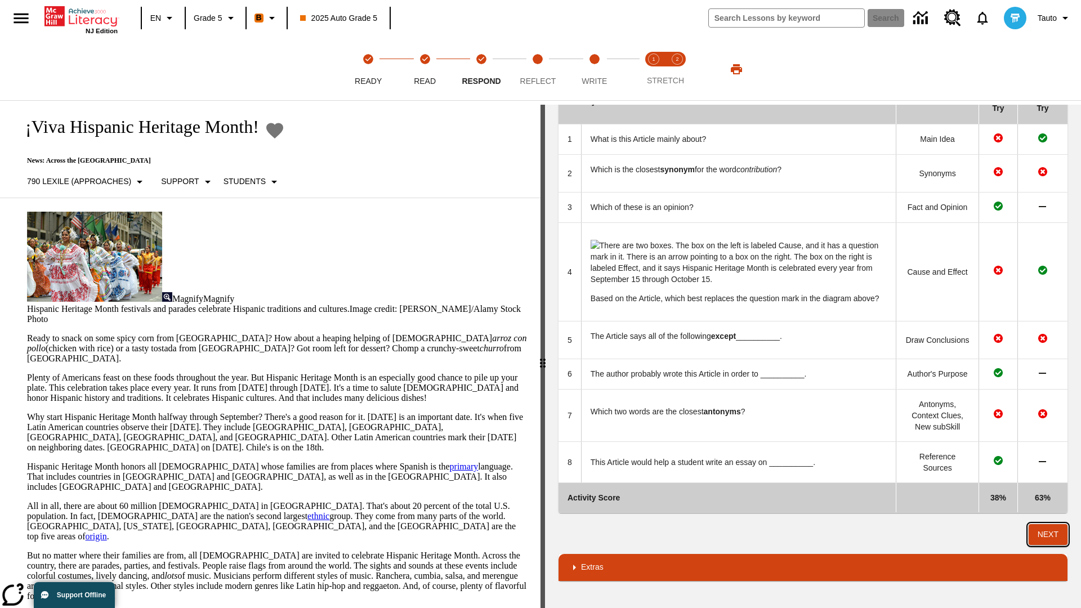
click at [1048, 534] on button "Next" at bounding box center [1048, 534] width 39 height 21
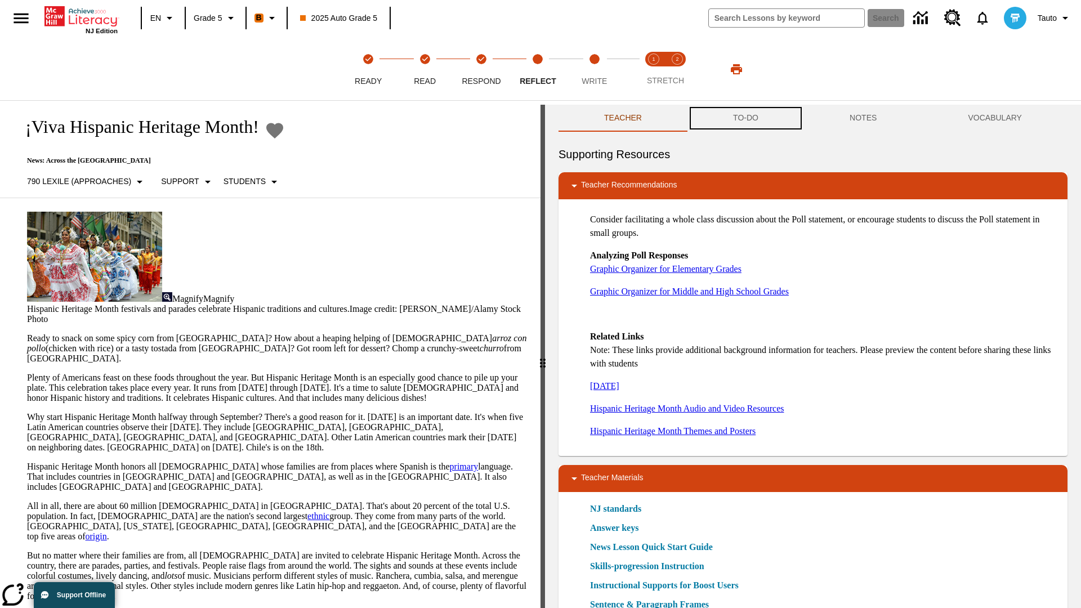
click at [746, 118] on button "TO-DO" at bounding box center [746, 118] width 117 height 27
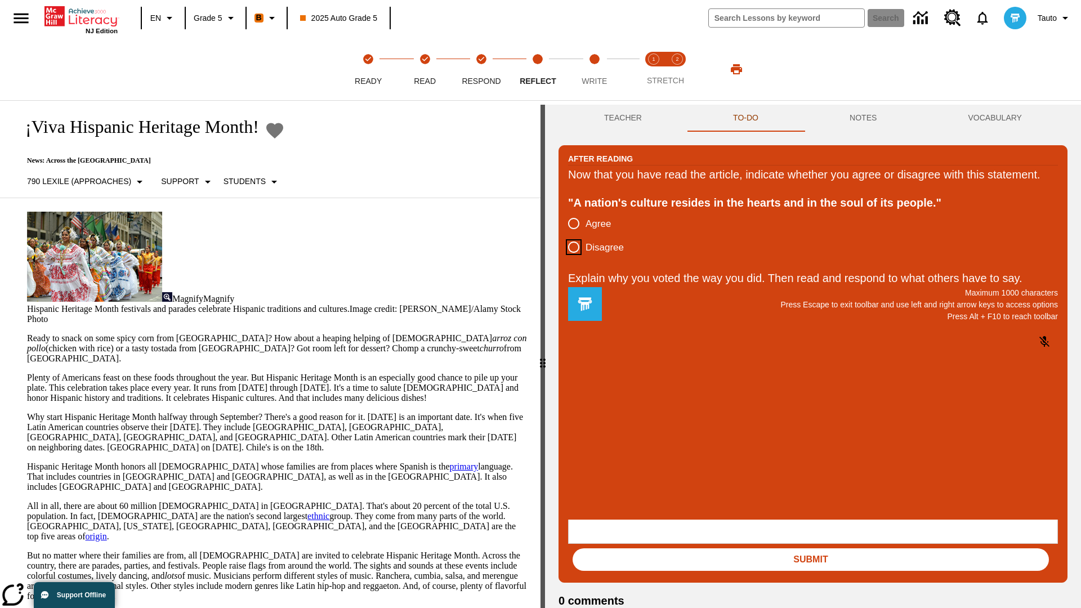
click at [574, 259] on input "Disagree" at bounding box center [574, 247] width 24 height 24
radio input "true"
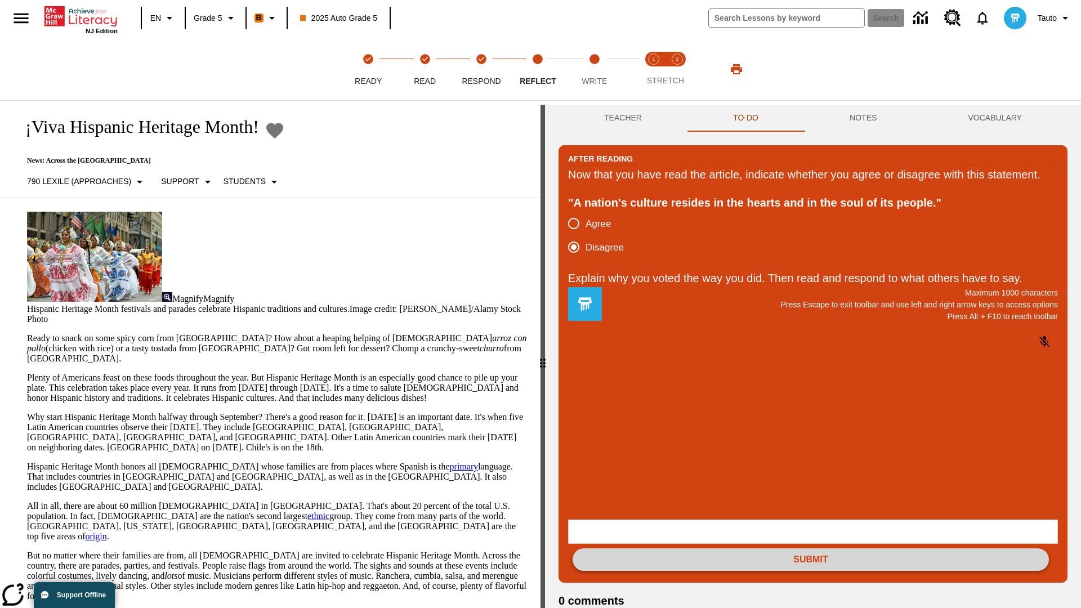
click at [811, 548] on button "Submit" at bounding box center [811, 559] width 476 height 23
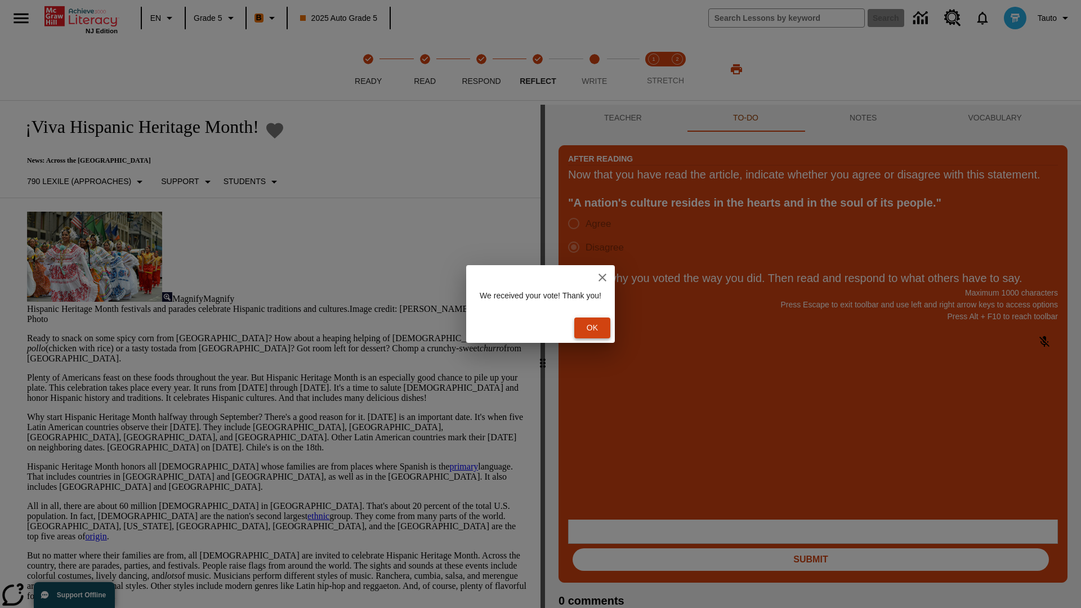
click at [598, 328] on button "Ok" at bounding box center [592, 328] width 36 height 21
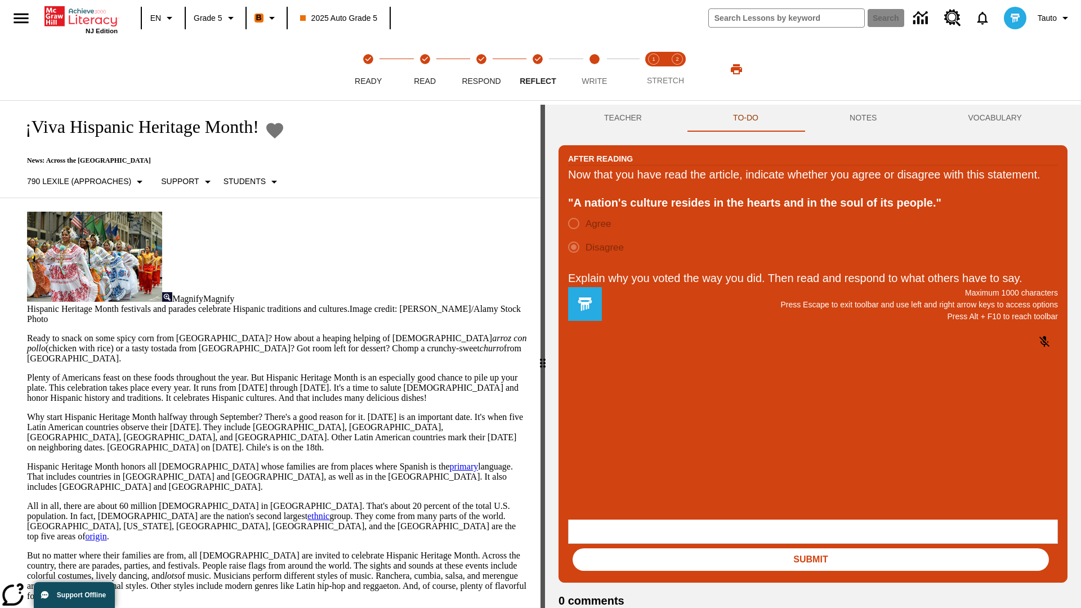
scroll to position [17, 0]
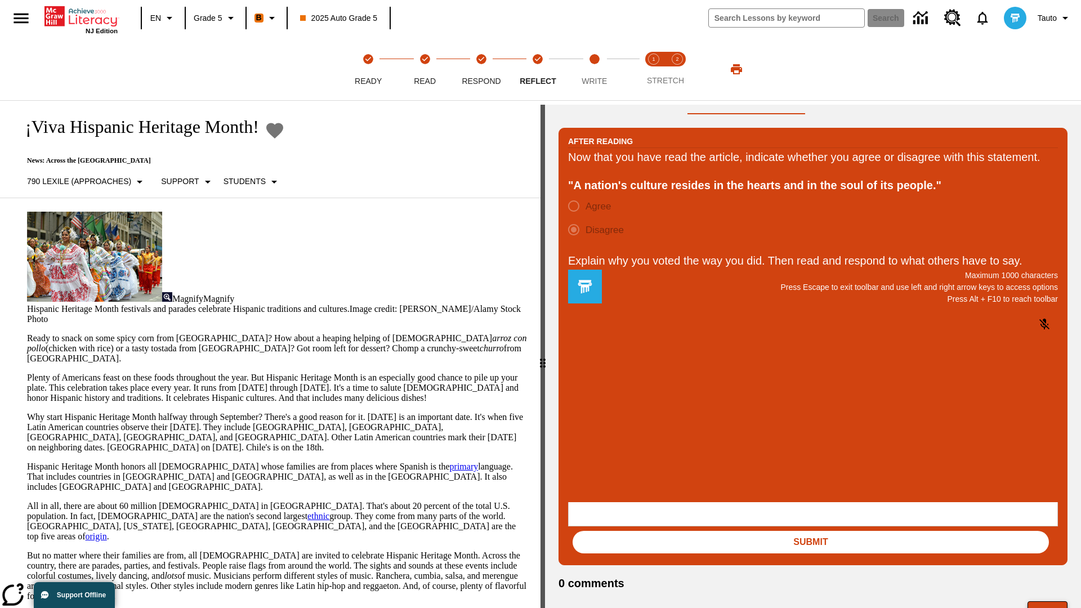
click at [1048, 601] on button "Next" at bounding box center [1048, 611] width 40 height 21
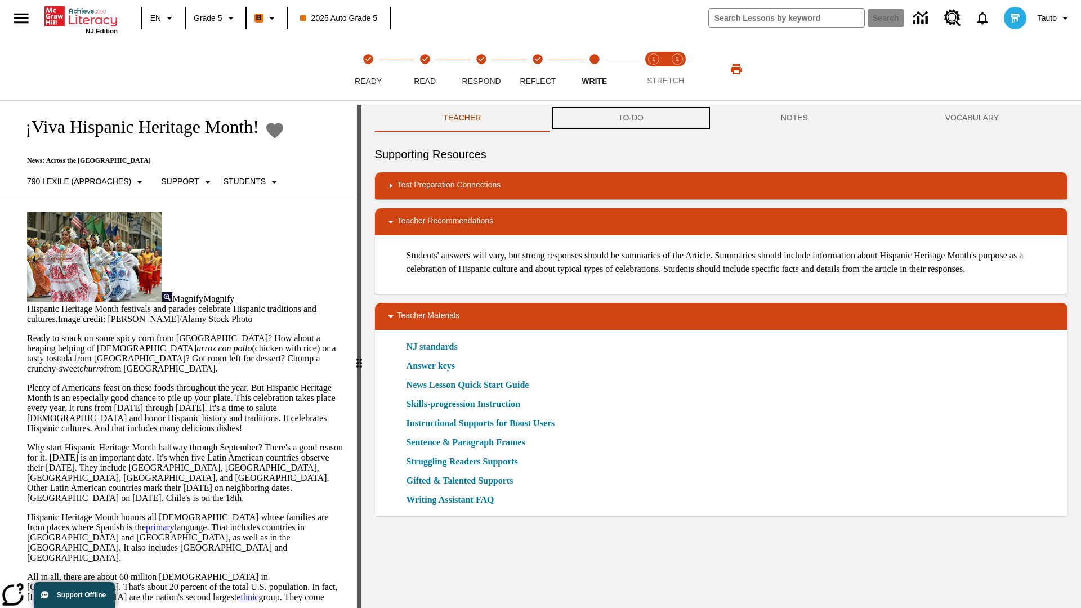
scroll to position [1, 0]
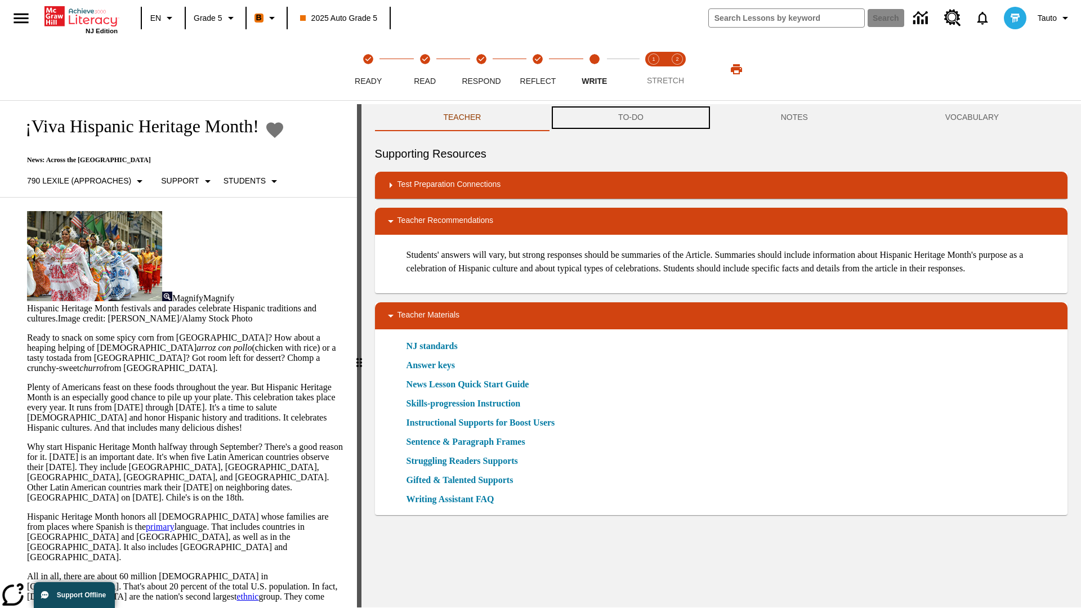
click at [631, 118] on button "TO-DO" at bounding box center [631, 117] width 163 height 27
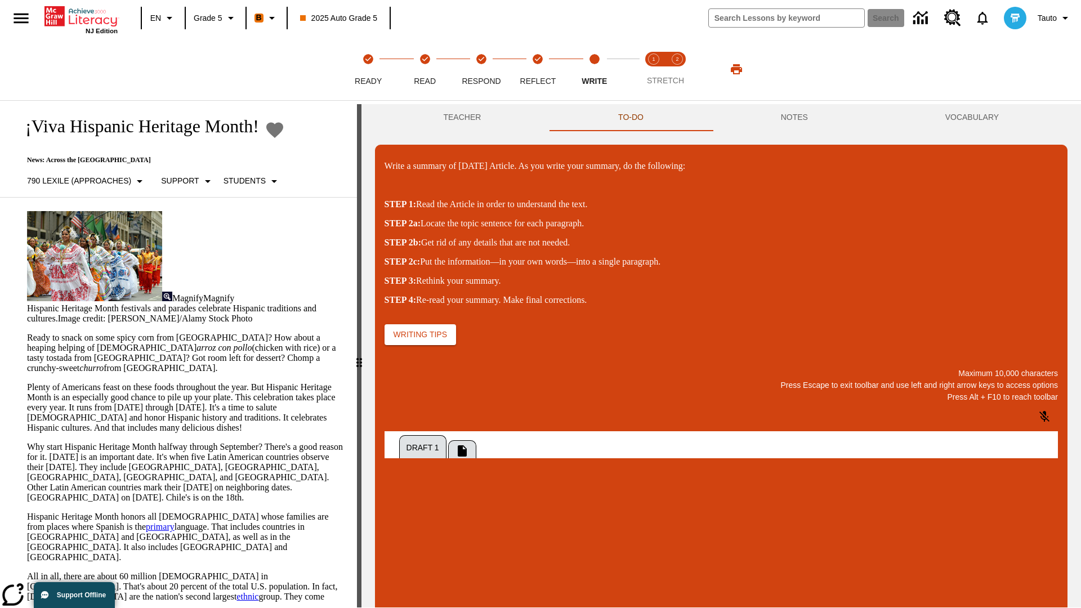
scroll to position [0, 0]
click at [548, 563] on p "\a\9Write a summary of today's Article. As you write your summary, do the follo…" at bounding box center [469, 561] width 160 height 10
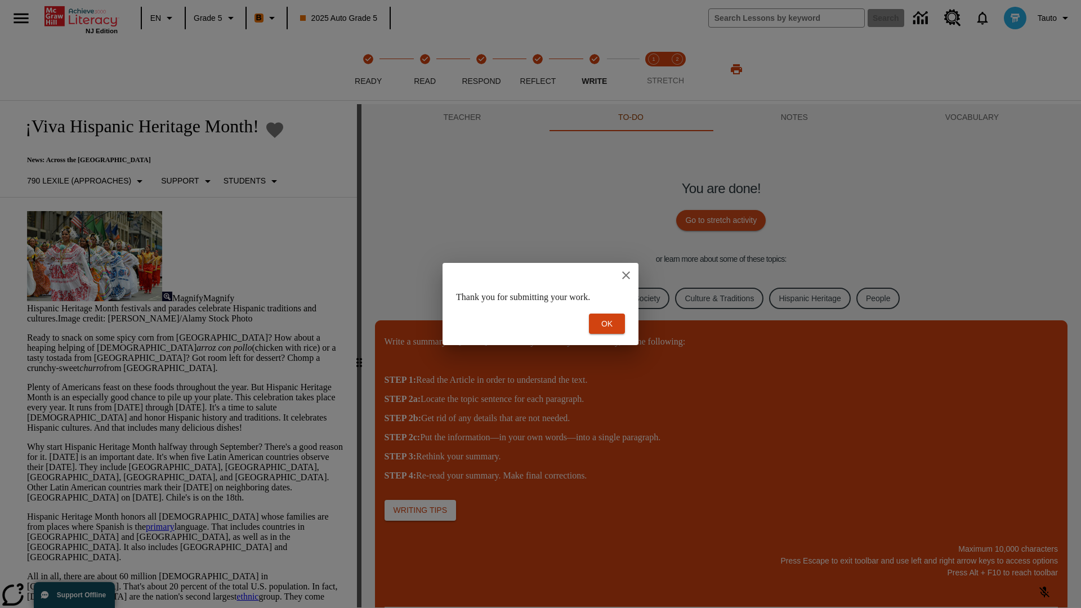
scroll to position [0, 0]
click at [607, 324] on button "Ok" at bounding box center [607, 324] width 36 height 21
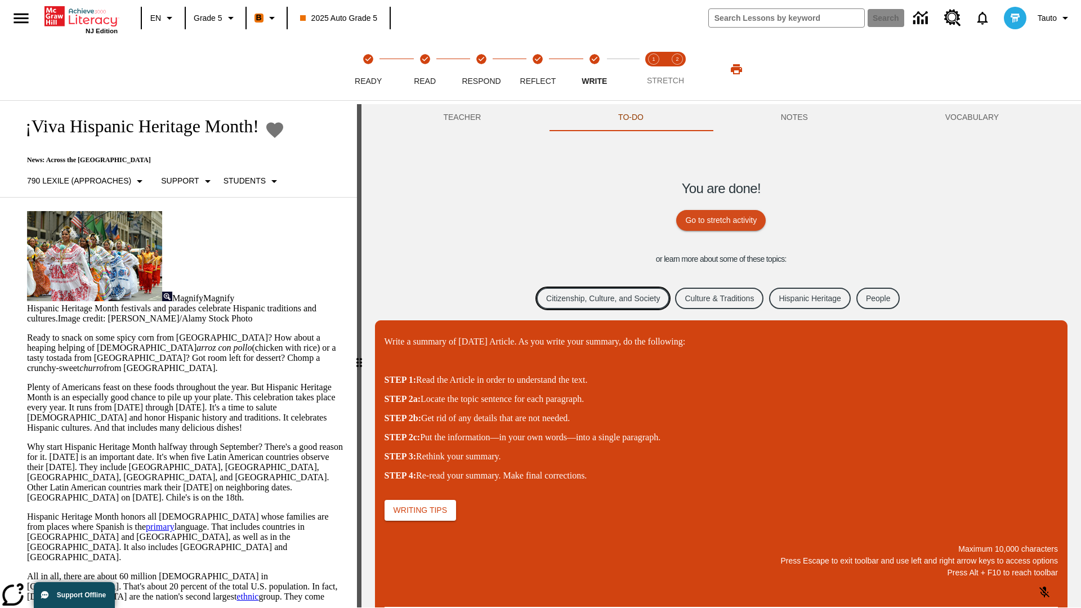
click at [595, 298] on link "Citizenship, Culture, and Society" at bounding box center [603, 299] width 133 height 22
